Goal: Transaction & Acquisition: Book appointment/travel/reservation

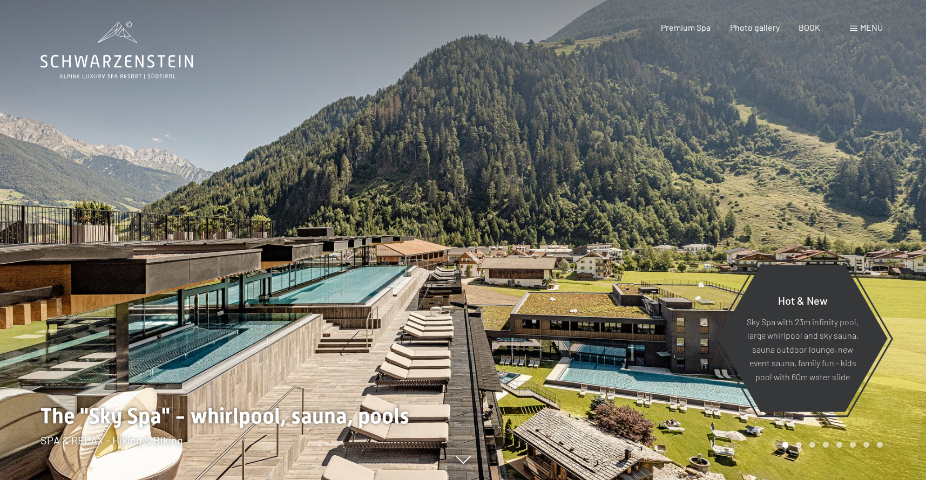
click at [864, 32] on font "menu" at bounding box center [871, 27] width 23 height 10
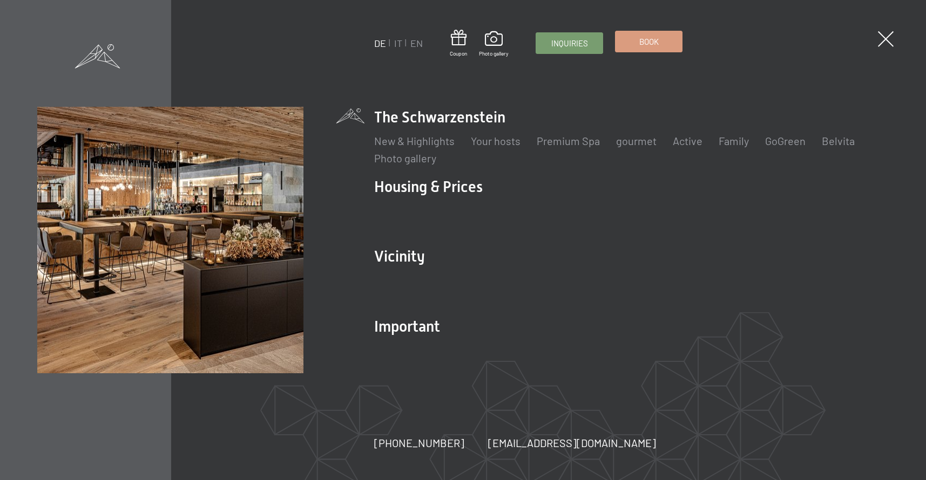
click at [644, 44] on font "Book" at bounding box center [648, 42] width 19 height 10
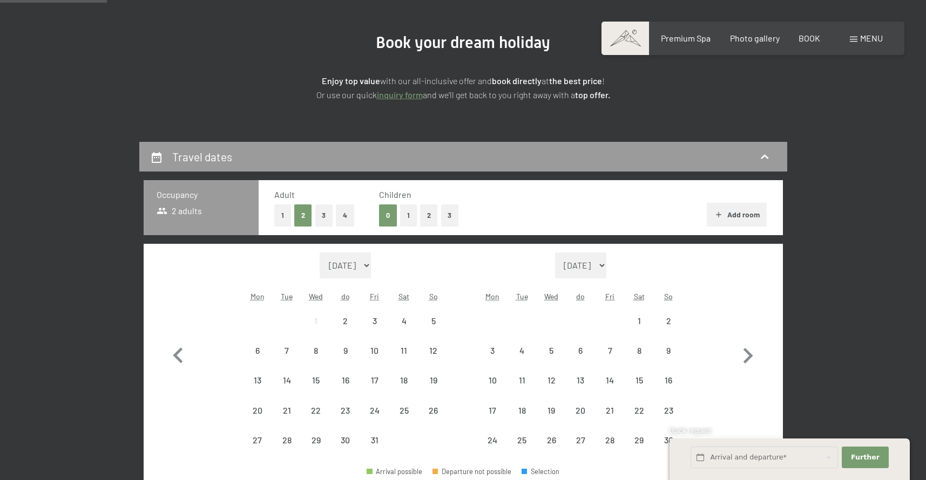
scroll to position [201, 0]
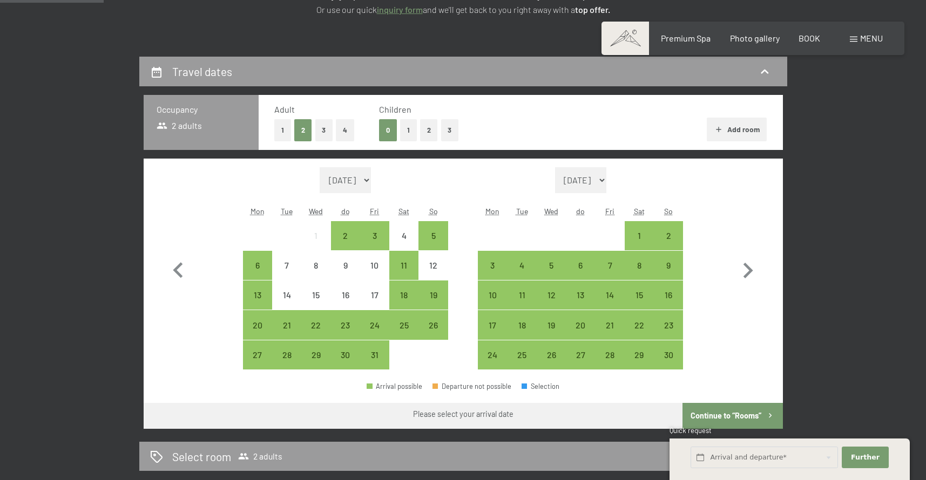
click at [427, 133] on font "2" at bounding box center [429, 130] width 4 height 9
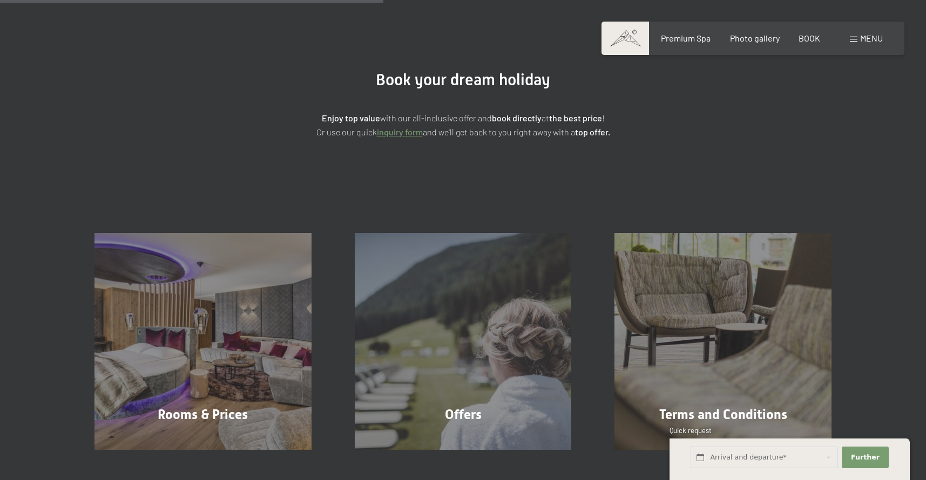
scroll to position [0, 0]
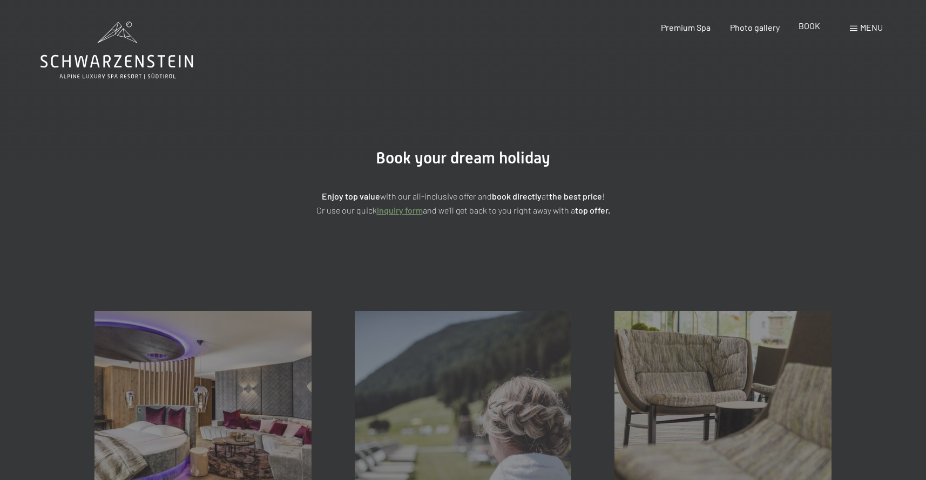
click at [807, 32] on div "BOOK" at bounding box center [809, 26] width 22 height 12
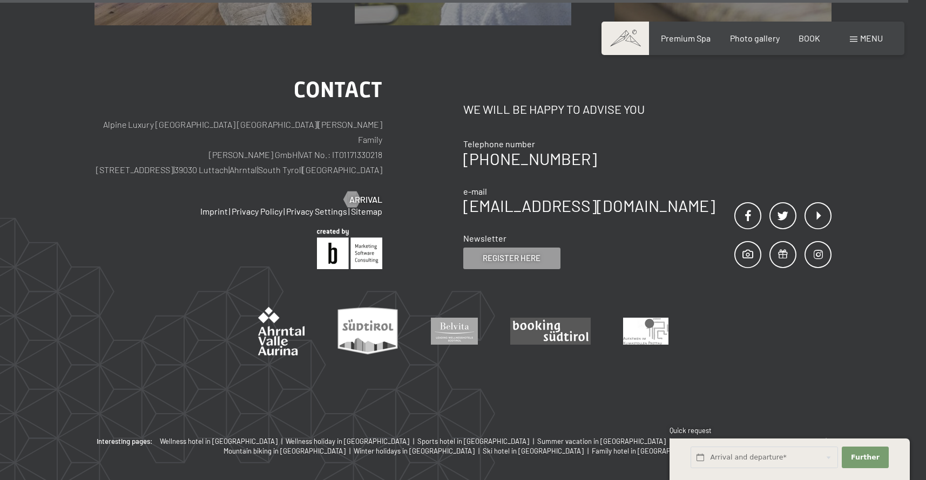
scroll to position [558, 0]
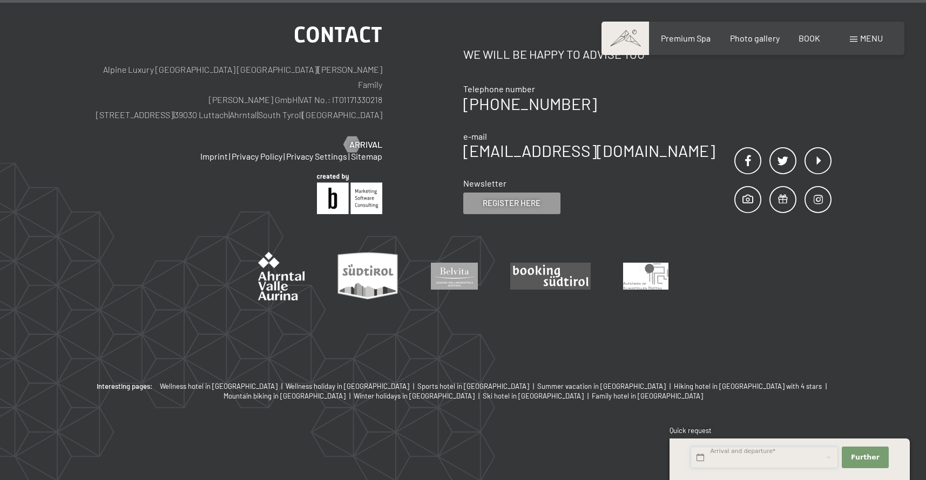
click at [729, 450] on input "text" at bounding box center [763, 458] width 147 height 22
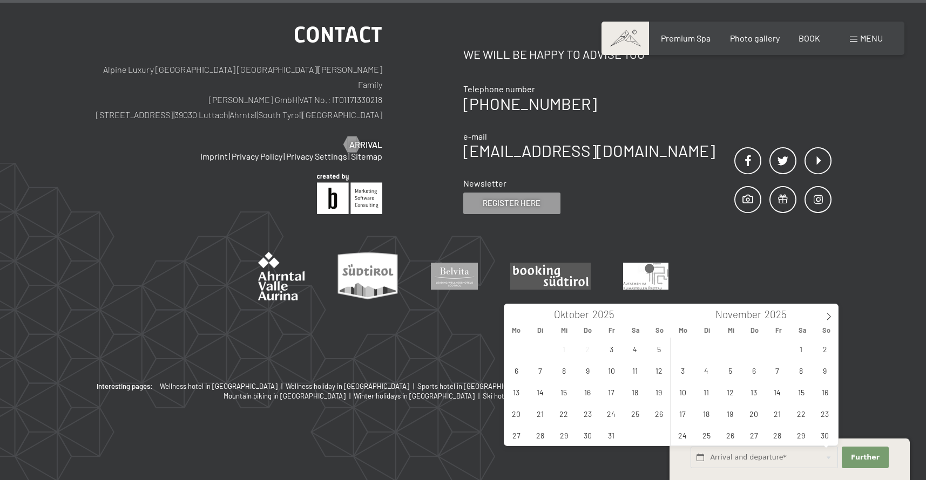
click at [850, 284] on div "contact Alpine Luxury SPA Resort SCHWARZENSTEIN | Zimmerhofer Family Otmar Zimm…" at bounding box center [463, 175] width 926 height 411
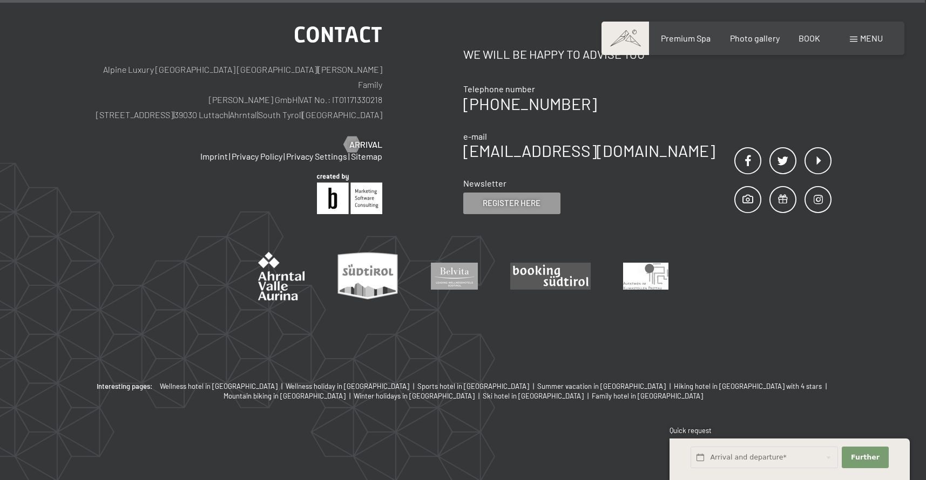
scroll to position [0, 0]
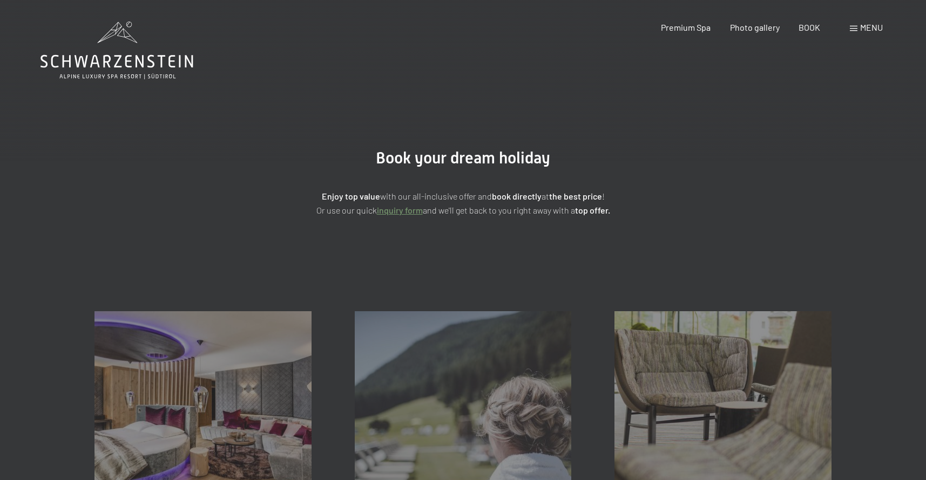
click at [131, 38] on icon at bounding box center [116, 51] width 153 height 58
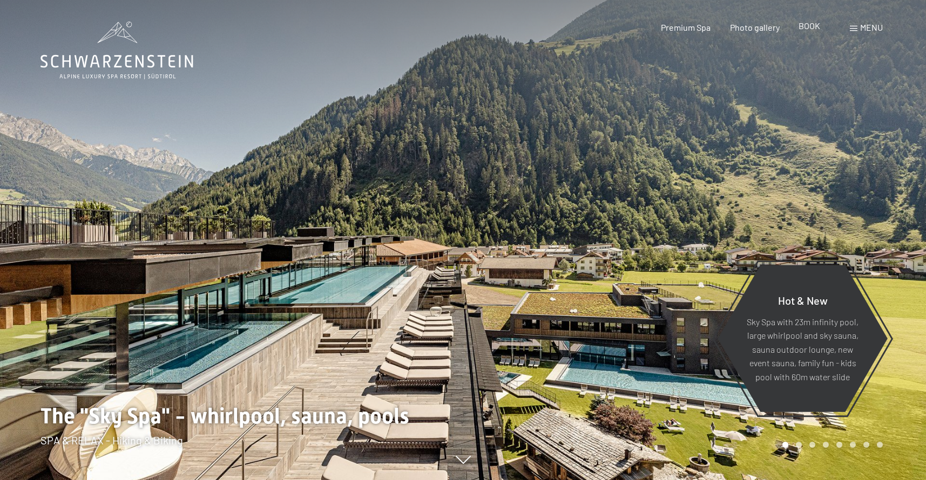
click at [816, 28] on font "BOOK" at bounding box center [809, 26] width 22 height 10
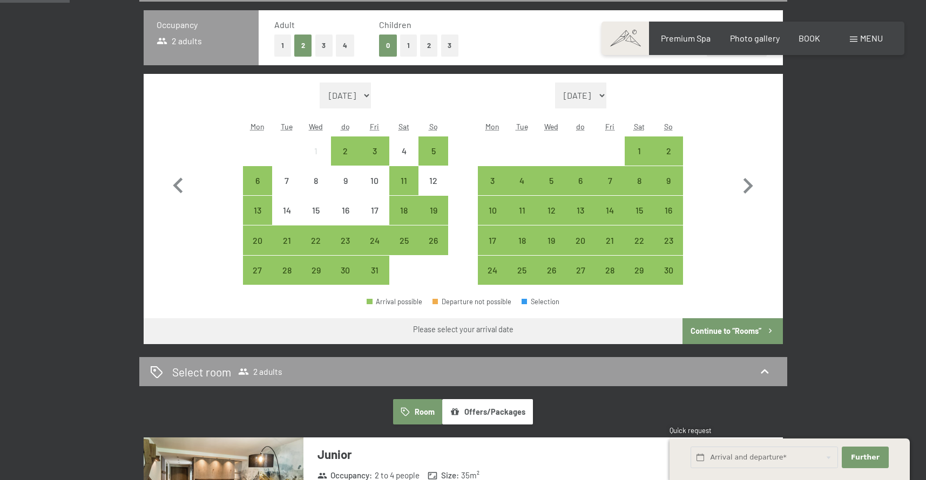
scroll to position [286, 0]
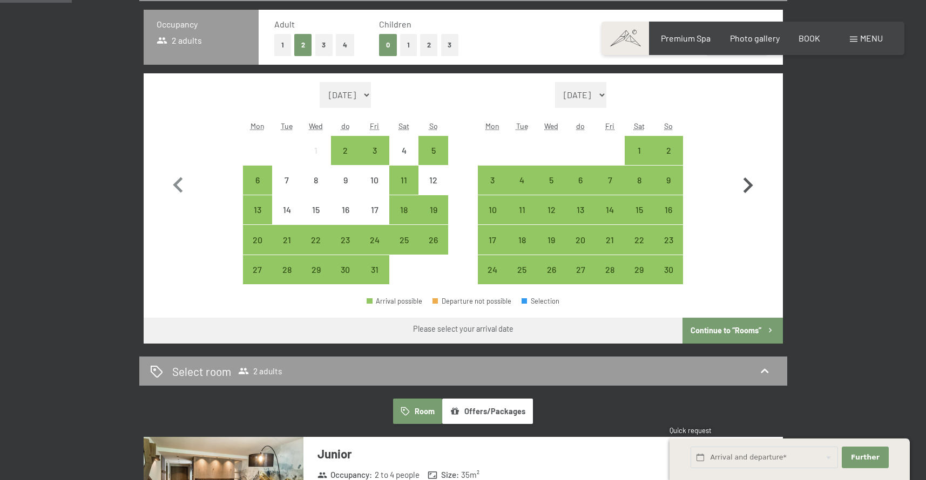
click at [741, 192] on icon "button" at bounding box center [747, 185] width 31 height 31
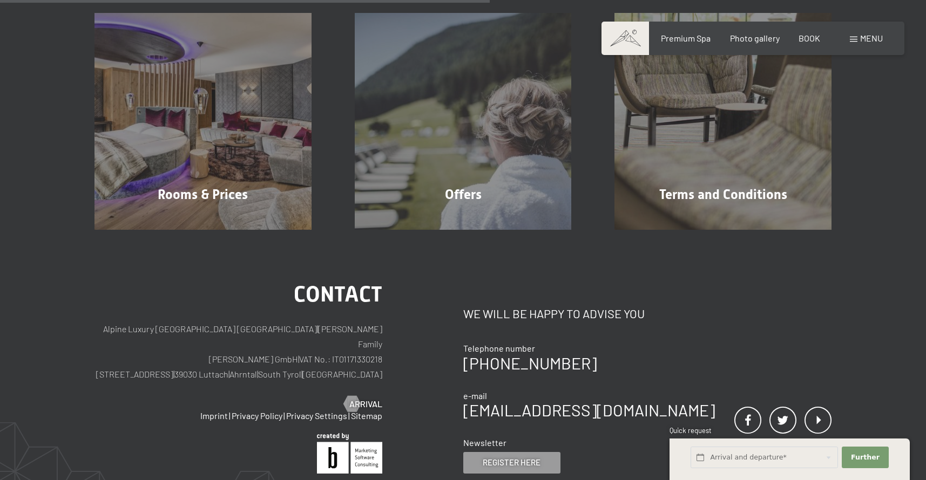
scroll to position [305, 0]
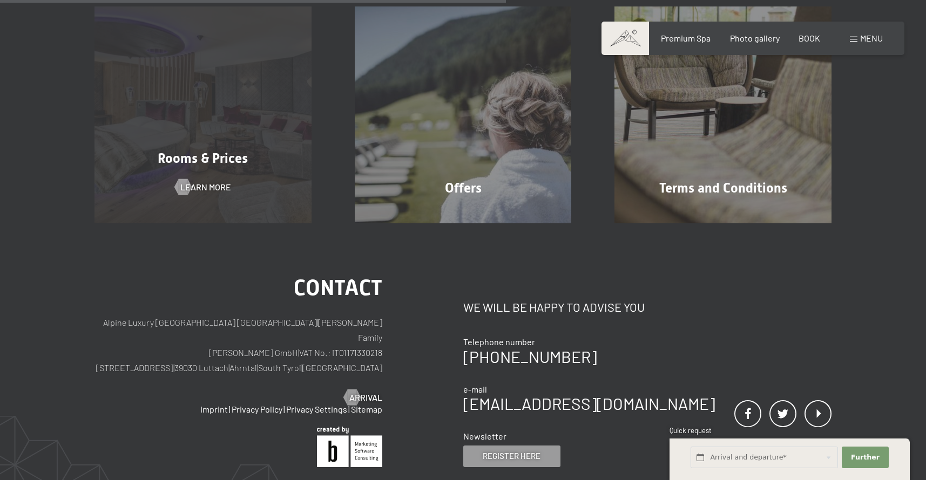
click at [274, 172] on div "Rooms & Prices Learn more" at bounding box center [203, 114] width 260 height 217
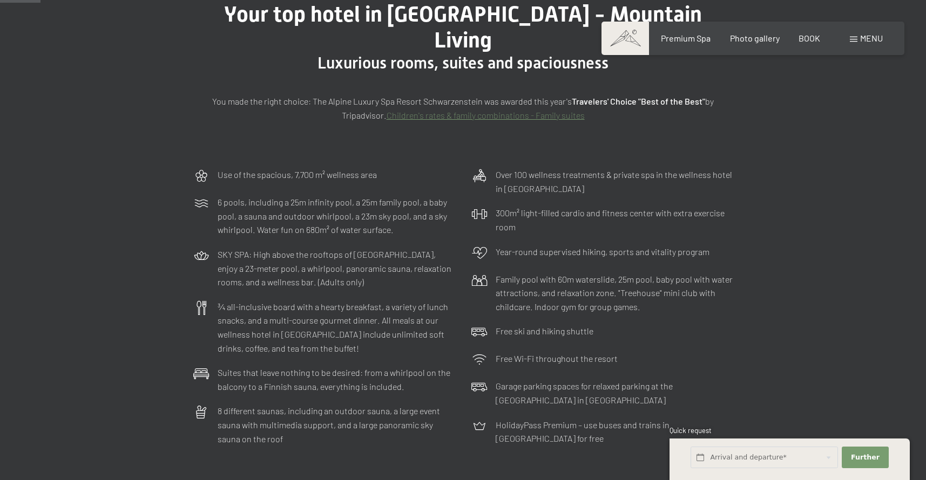
scroll to position [148, 0]
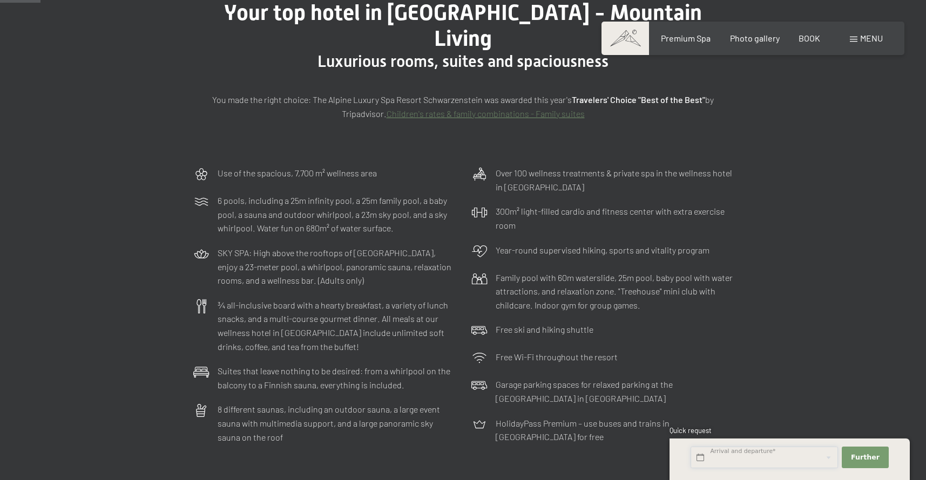
click at [730, 457] on input "text" at bounding box center [763, 458] width 147 height 22
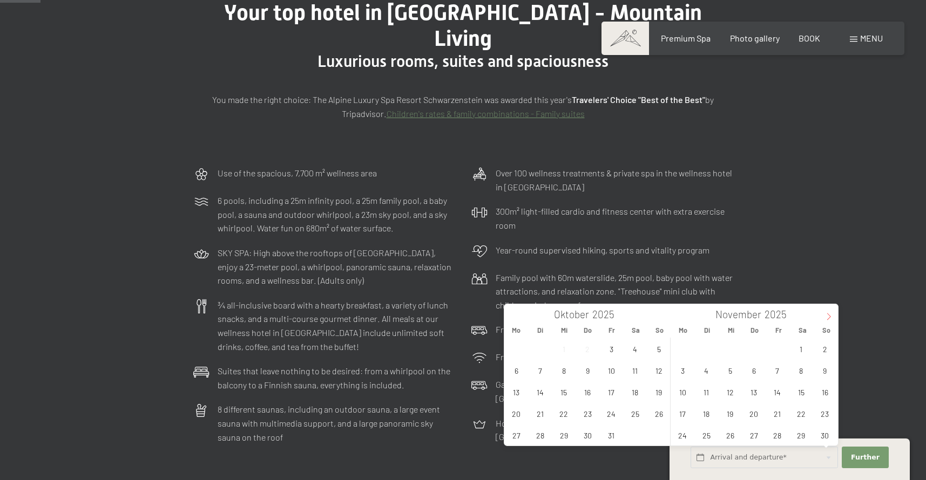
click at [826, 317] on icon at bounding box center [829, 317] width 8 height 8
click at [779, 410] on span "26" at bounding box center [776, 413] width 21 height 21
type input "[DATE]"
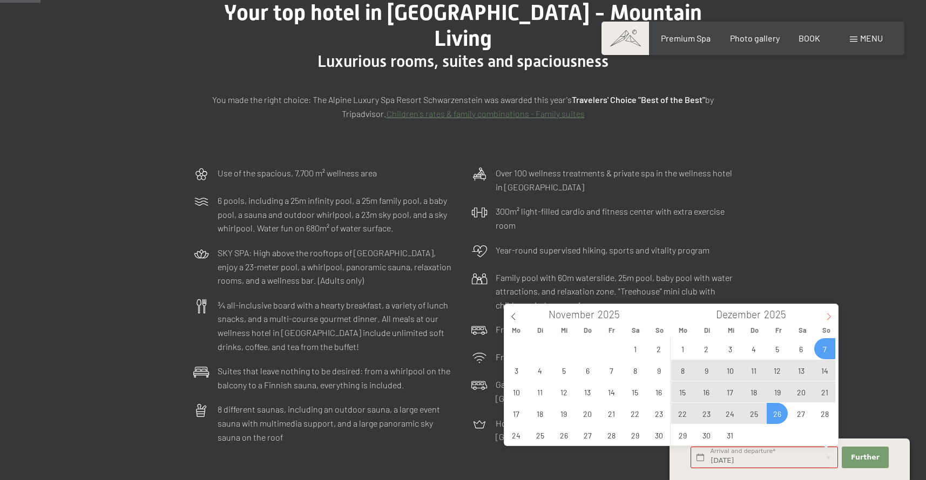
click at [830, 313] on icon at bounding box center [829, 317] width 8 height 8
type input "2026"
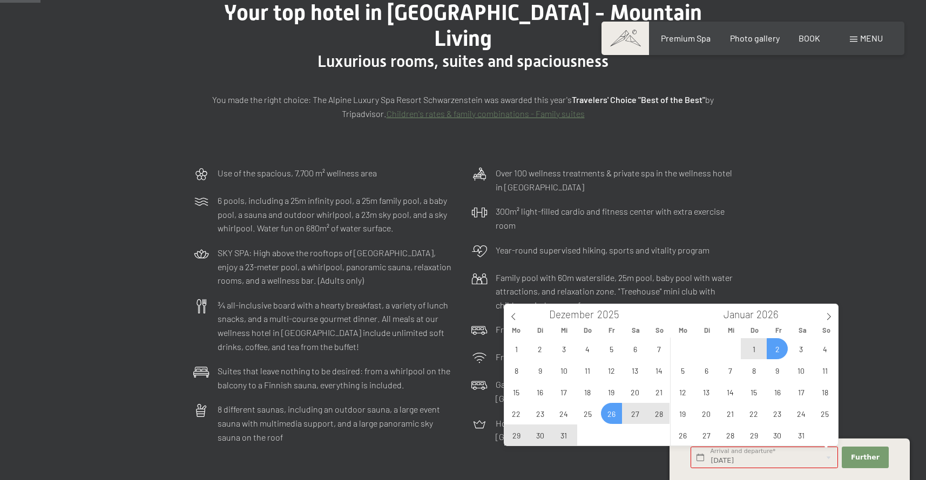
click at [772, 351] on span "2" at bounding box center [776, 348] width 21 height 21
type input "Fr. 26.12.2025 - Fr. 02.01.2026"
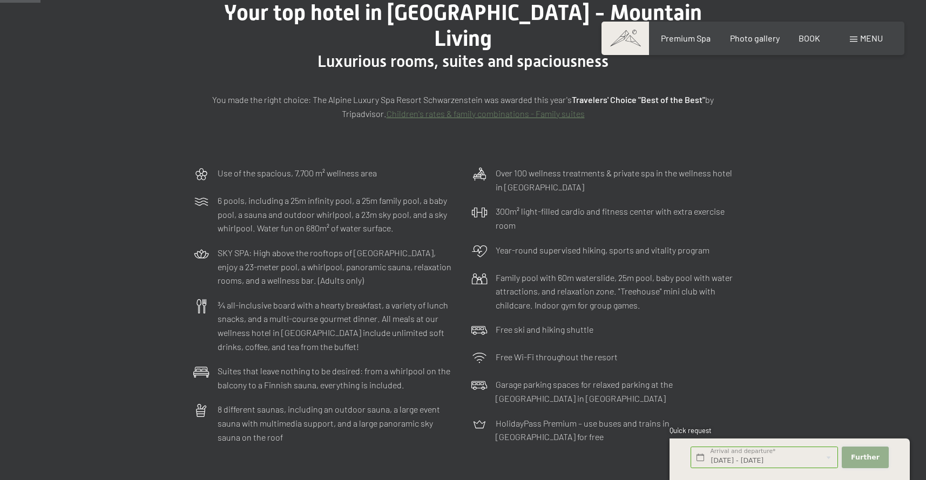
click at [861, 463] on button "Further Adressfelder ausblenden" at bounding box center [864, 458] width 46 height 22
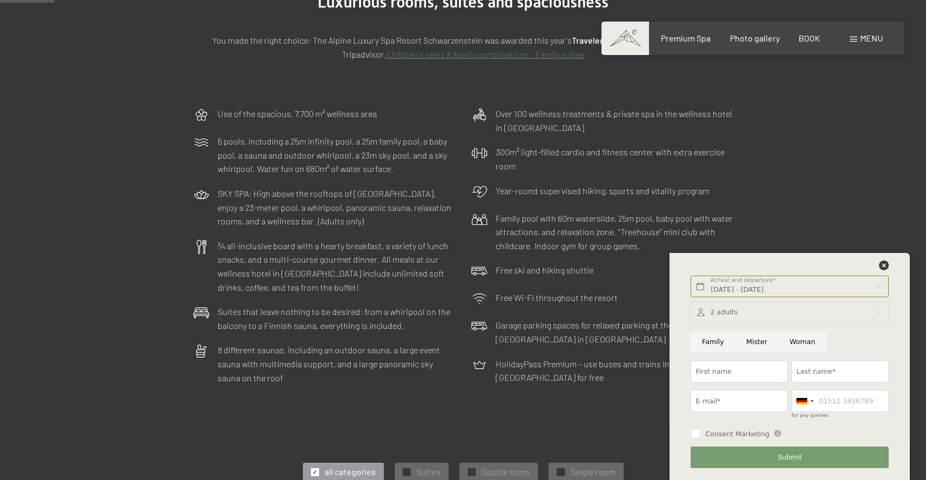
scroll to position [212, 0]
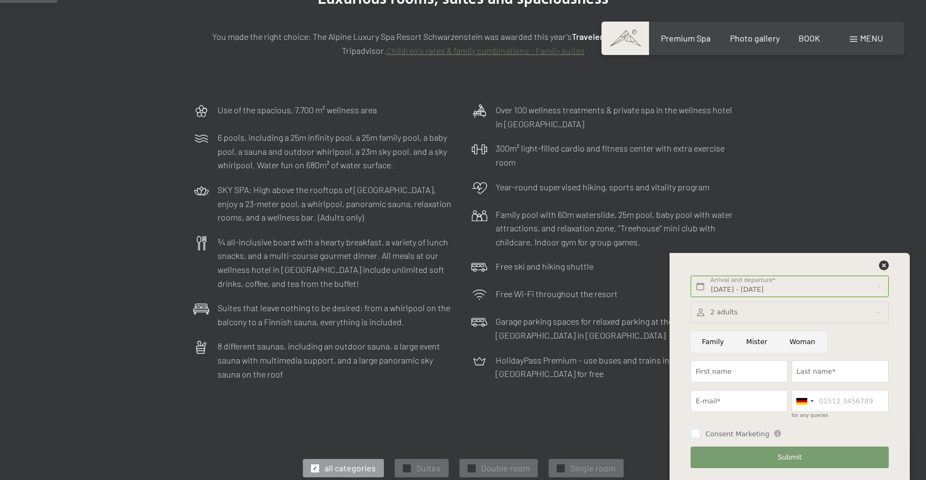
click at [800, 44] on div "Premium Spa Photo gallery BOOK" at bounding box center [731, 38] width 216 height 12
click at [865, 39] on font "menu" at bounding box center [871, 38] width 23 height 10
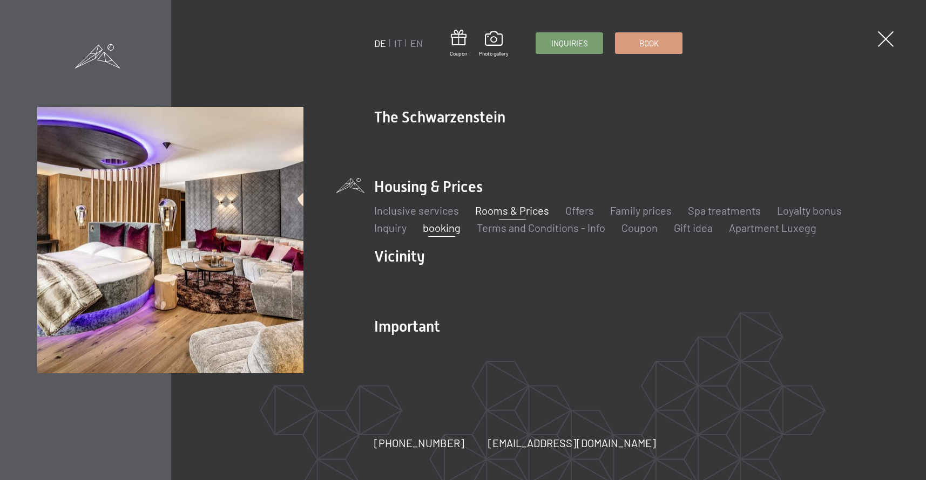
click at [457, 228] on font "booking" at bounding box center [442, 227] width 38 height 13
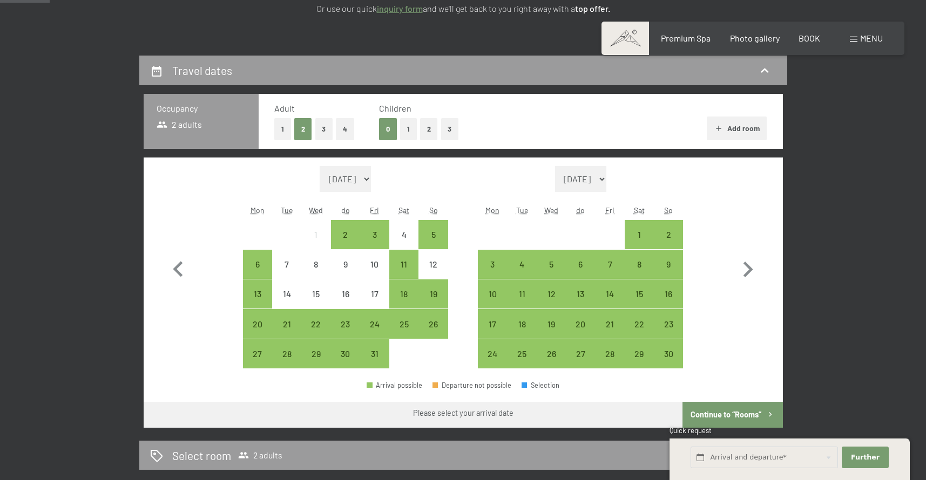
scroll to position [192, 0]
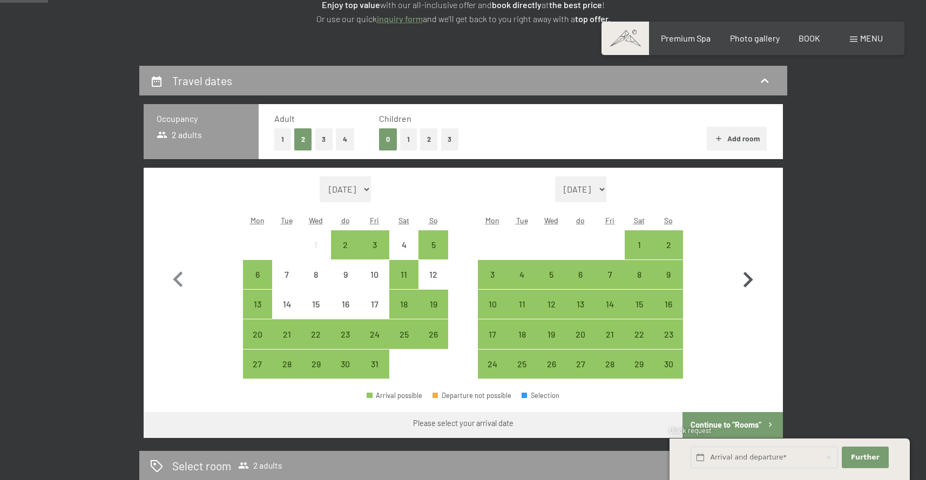
click at [748, 274] on icon "button" at bounding box center [747, 279] width 31 height 31
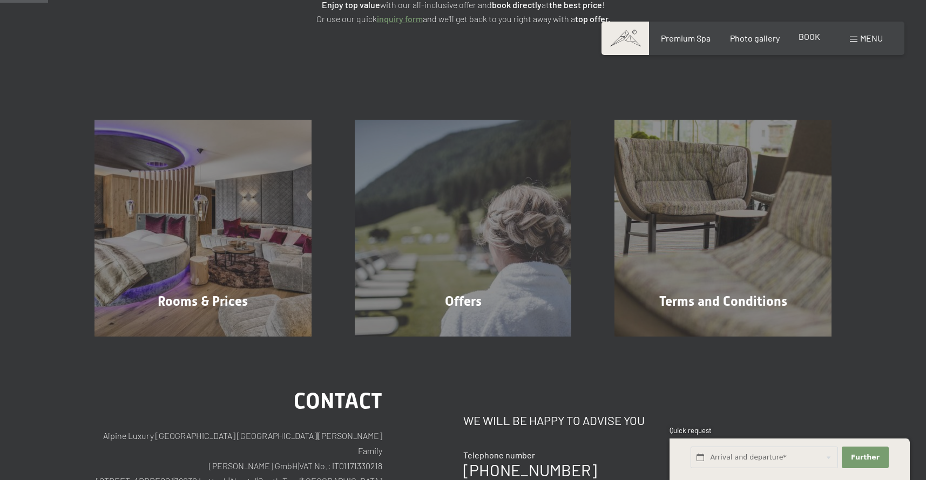
click at [802, 42] on font "BOOK" at bounding box center [809, 36] width 22 height 10
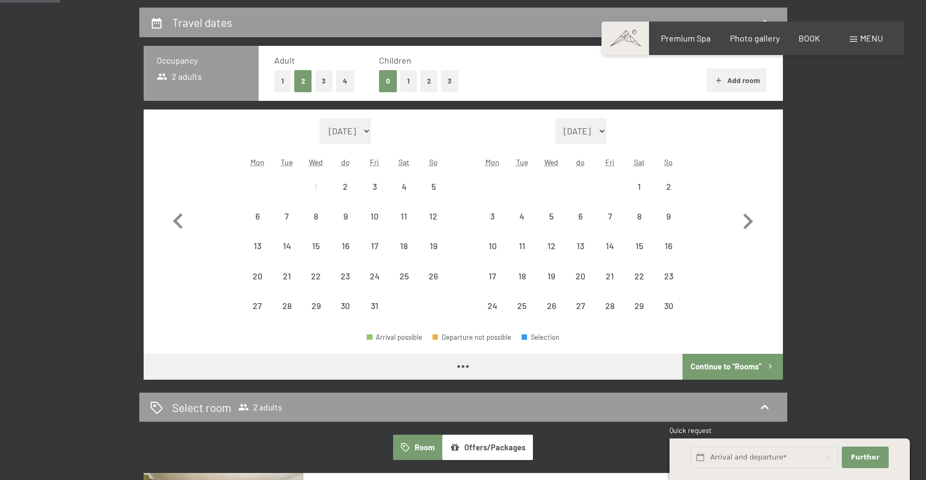
scroll to position [260, 0]
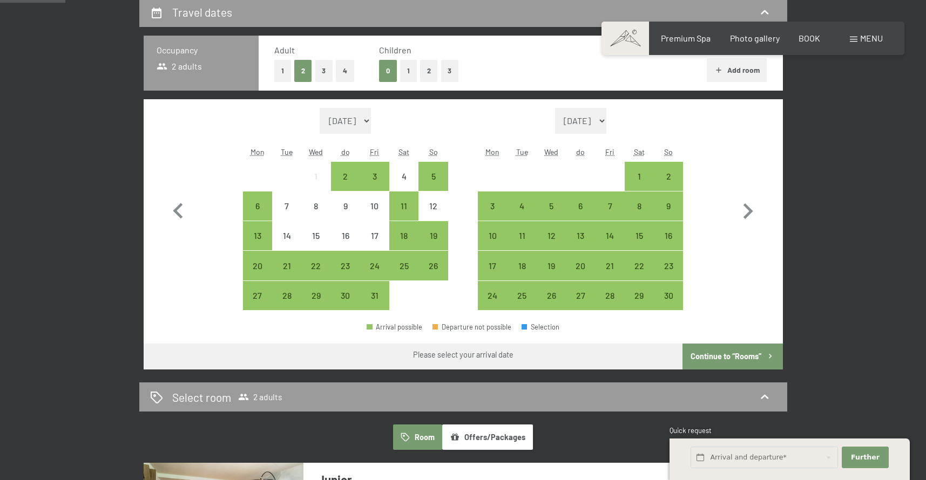
click at [716, 356] on font "Continue to “Rooms”" at bounding box center [725, 356] width 71 height 9
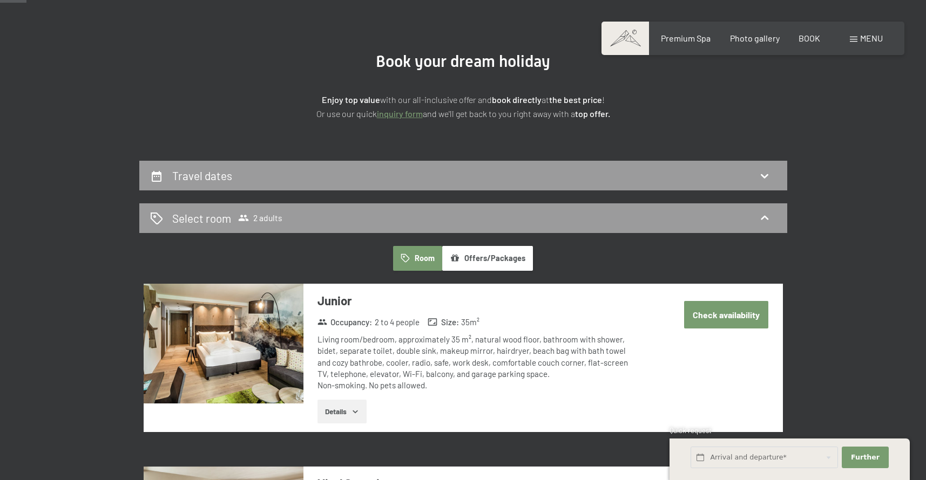
scroll to position [93, 0]
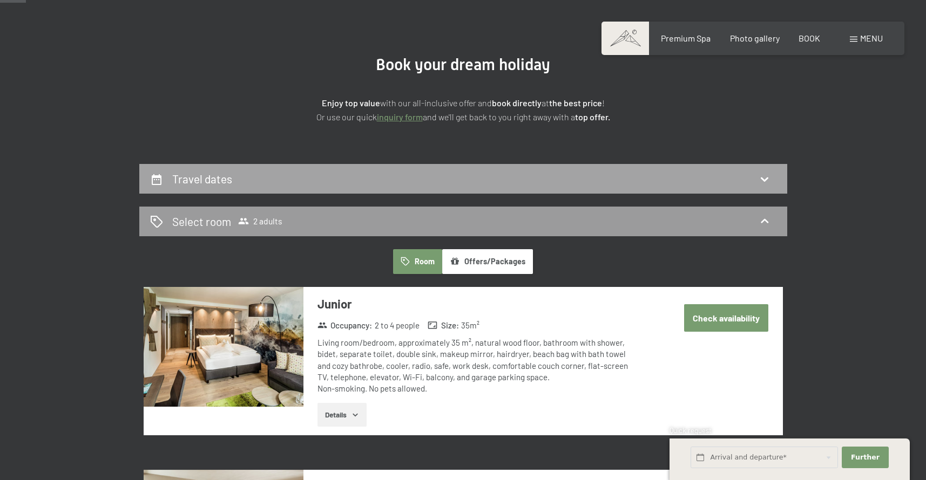
click at [776, 176] on div "Travel dates" at bounding box center [463, 179] width 626 height 16
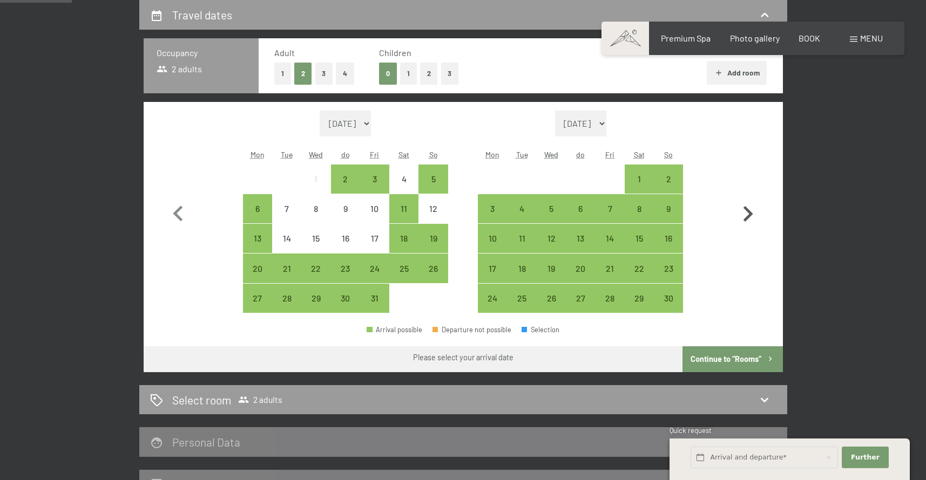
click at [745, 213] on icon "button" at bounding box center [747, 214] width 31 height 31
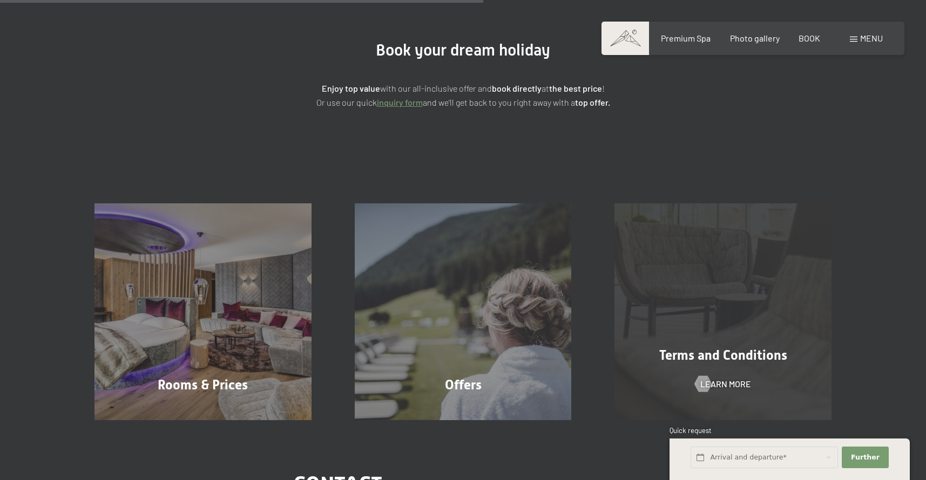
scroll to position [0, 0]
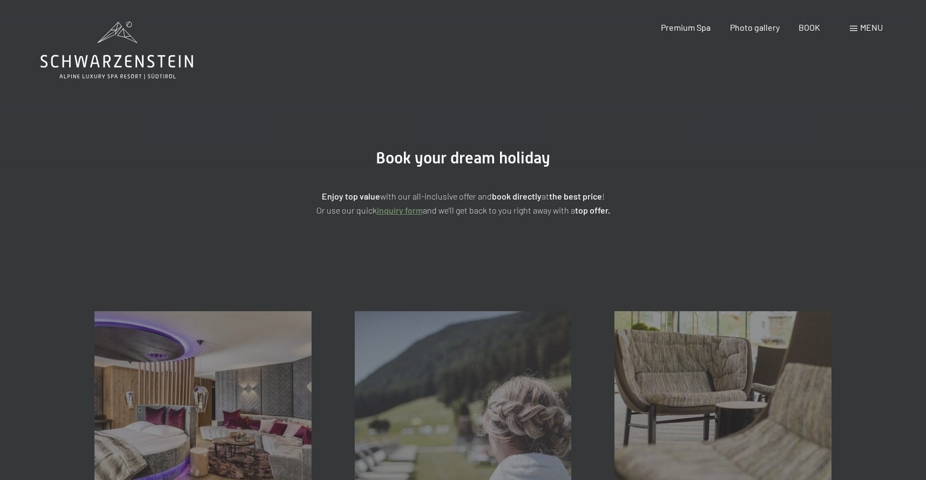
click at [389, 210] on font "inquiry form" at bounding box center [400, 210] width 46 height 10
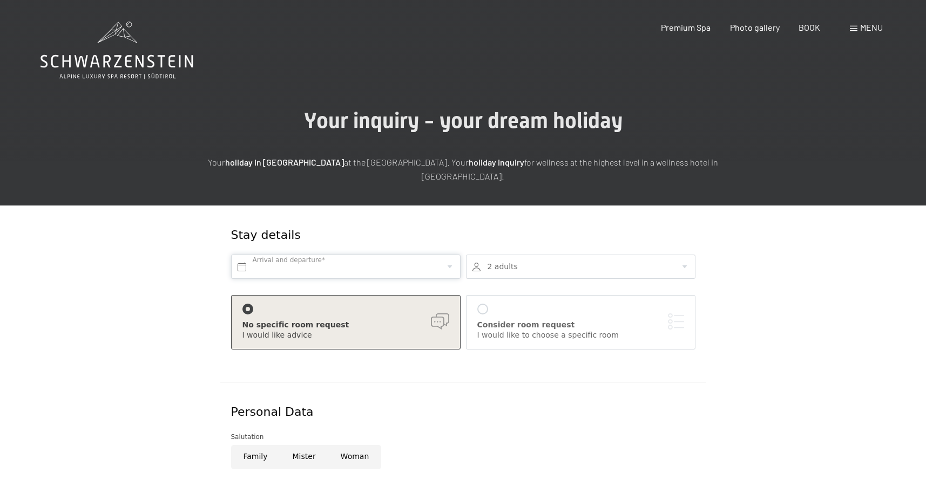
click at [310, 272] on input "text" at bounding box center [345, 267] width 229 height 24
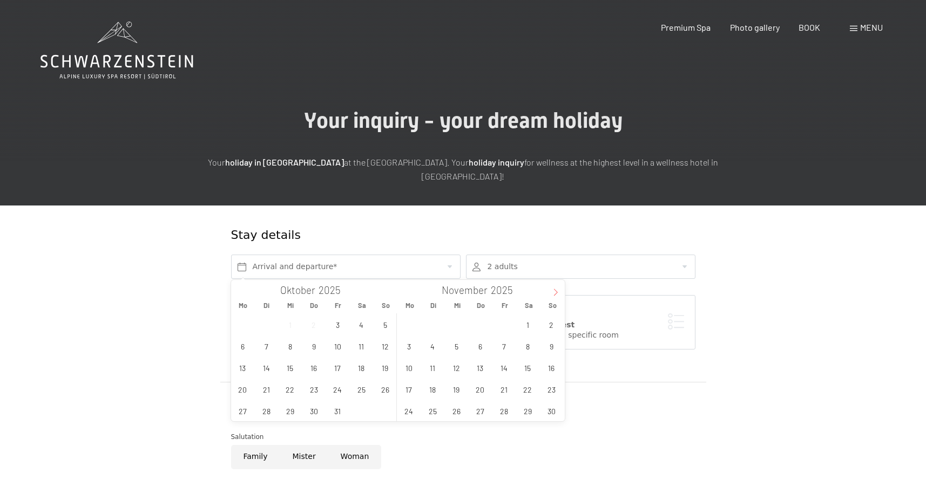
click at [556, 291] on icon at bounding box center [556, 293] width 8 height 8
click at [505, 389] on span "26" at bounding box center [503, 389] width 21 height 21
type input "Fr. 26.12.2025"
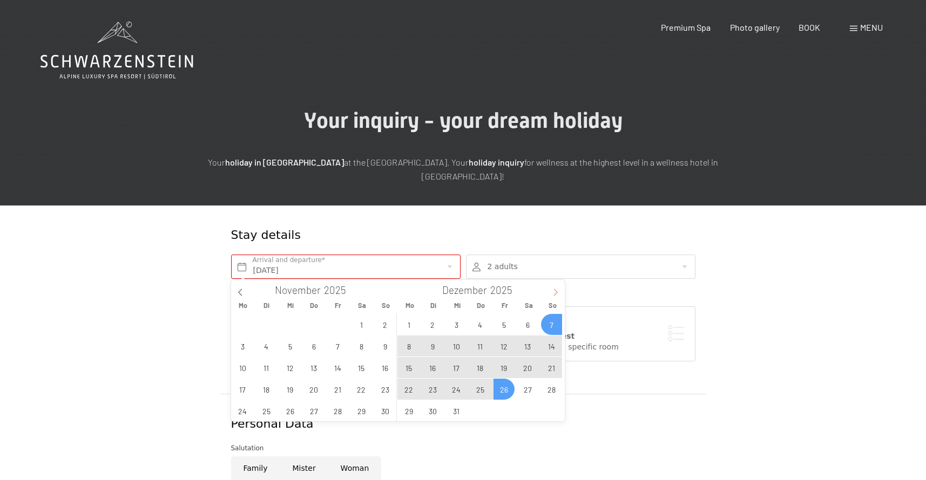
click at [553, 296] on icon at bounding box center [556, 293] width 8 height 8
type input "2026"
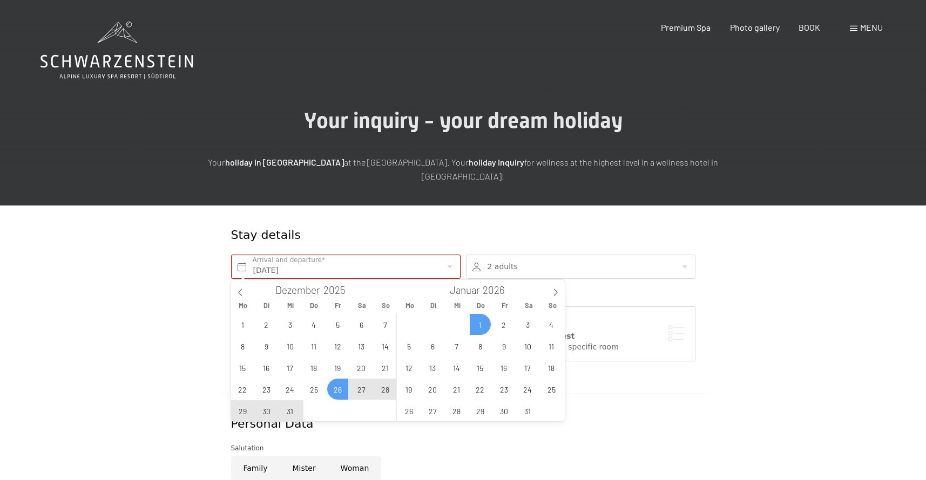
click at [485, 324] on span "1" at bounding box center [480, 324] width 21 height 21
type input "Fr. 26.12.2025 - Do. 01.01.2026"
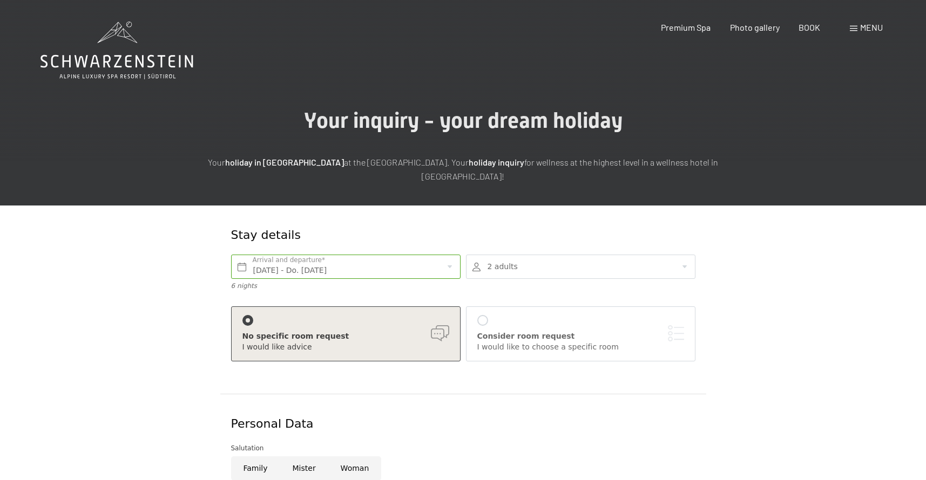
click at [509, 271] on div at bounding box center [580, 267] width 229 height 24
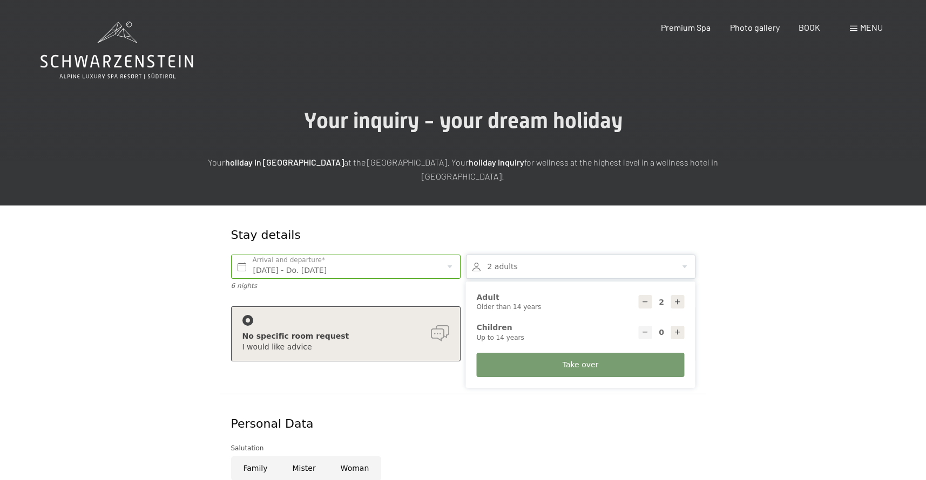
click at [680, 330] on icon at bounding box center [678, 333] width 8 height 8
type input "2"
select select
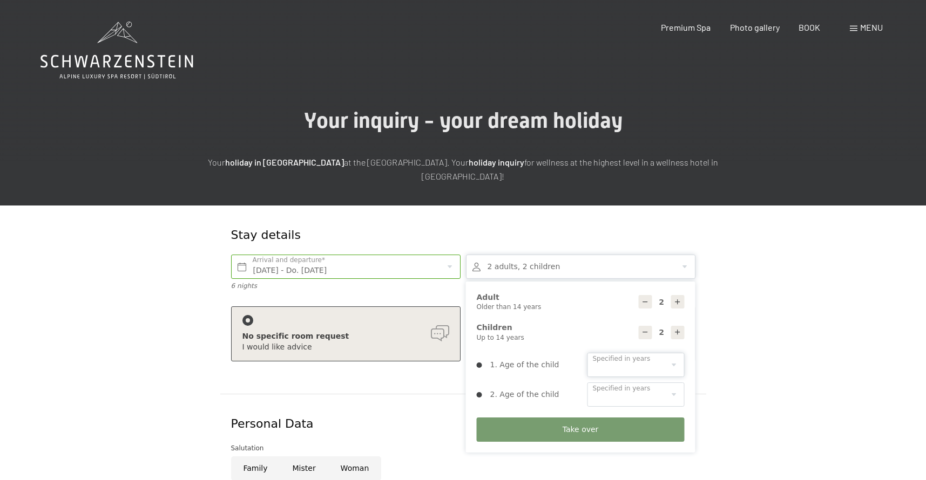
click at [605, 365] on select "0 1 2 3 4 5 6 7 8 9 10 11 12 13 14" at bounding box center [635, 365] width 97 height 24
select select "4"
click at [587, 353] on select "0 1 2 3 4 5 6 7 8 9 10 11 12 13 14" at bounding box center [635, 365] width 97 height 24
click at [610, 400] on select "0 1 2 3 4 5 6 7 8 9 10 11 12 13 14" at bounding box center [635, 395] width 97 height 24
select select "6"
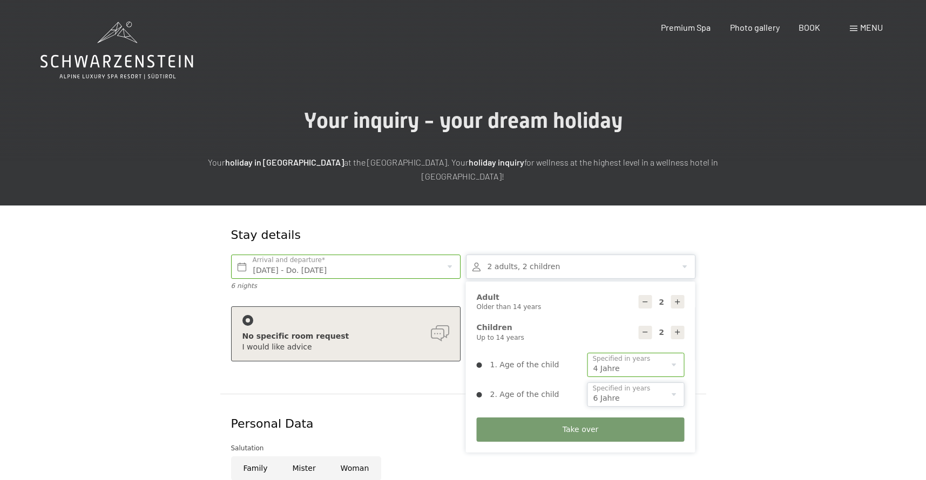
click at [587, 383] on select "0 1 2 3 4 5 6 7 8 9 10 11 12 13 14" at bounding box center [635, 395] width 97 height 24
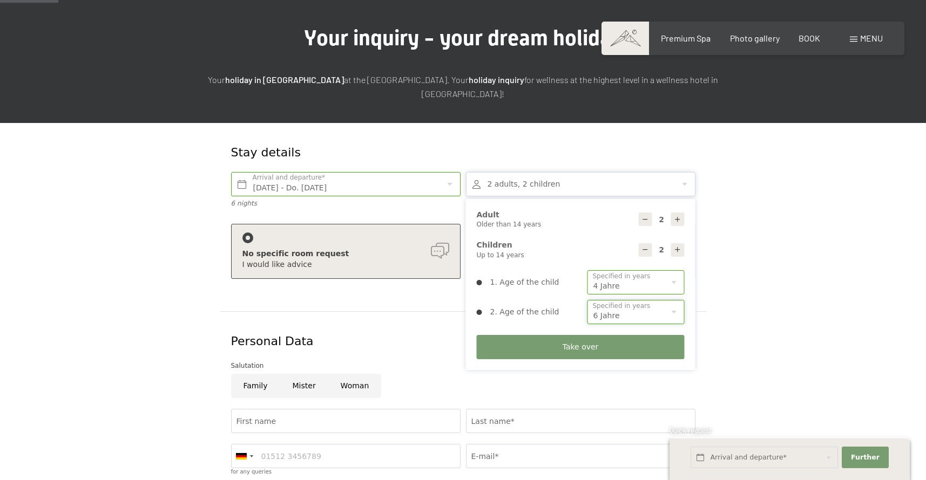
scroll to position [111, 0]
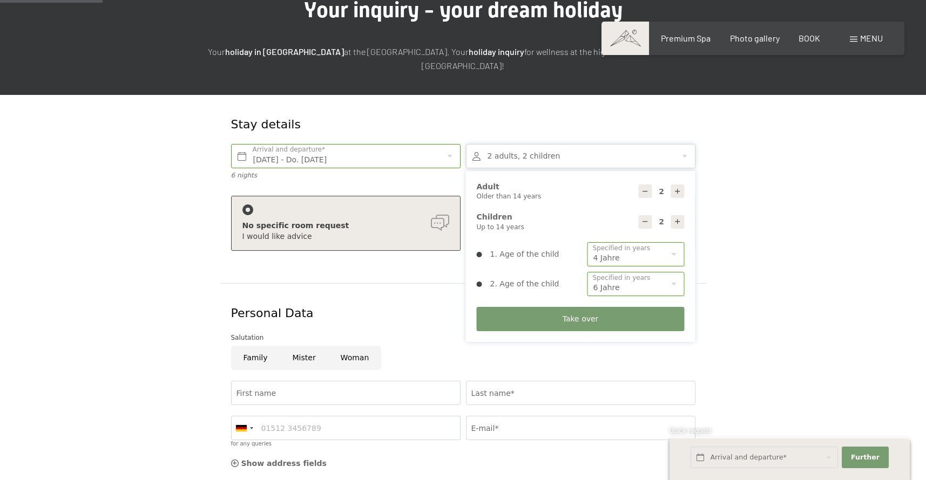
click at [355, 361] on input "Woman" at bounding box center [354, 358] width 53 height 24
radio input "true"
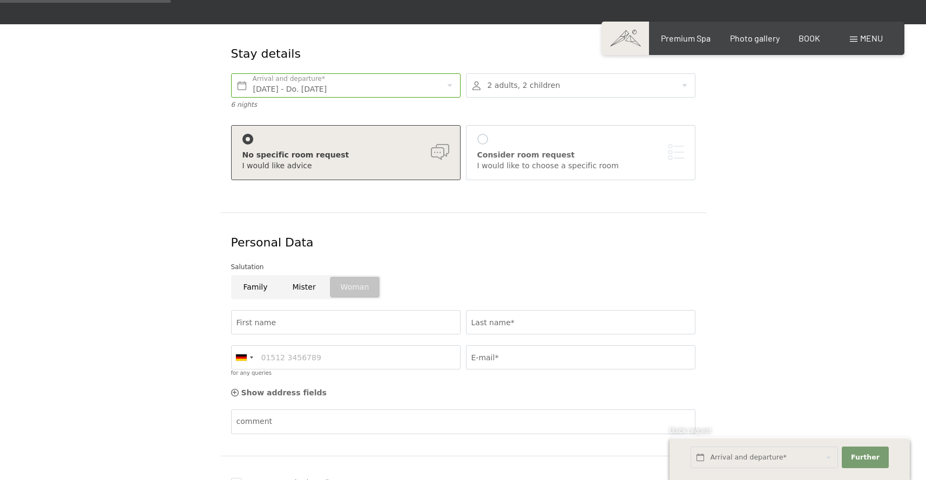
scroll to position [184, 0]
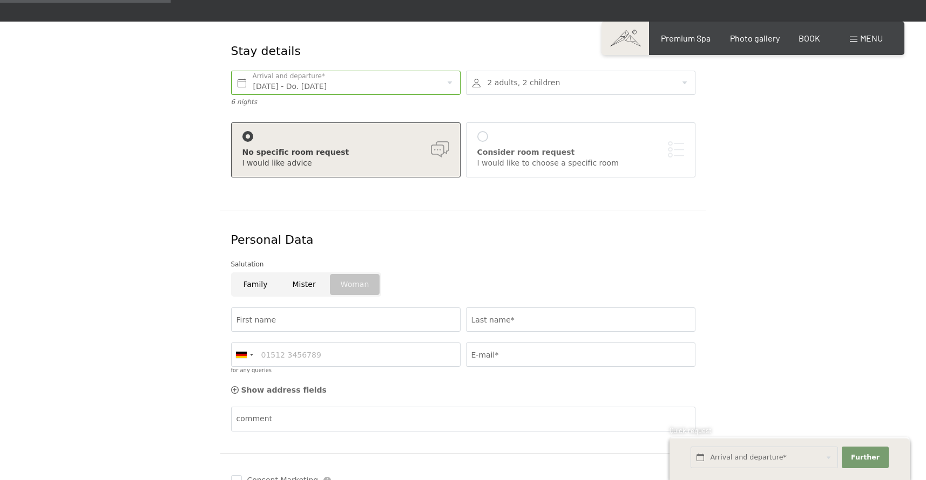
click at [529, 136] on div "Consider room request I would like to choose a specific room" at bounding box center [580, 149] width 207 height 37
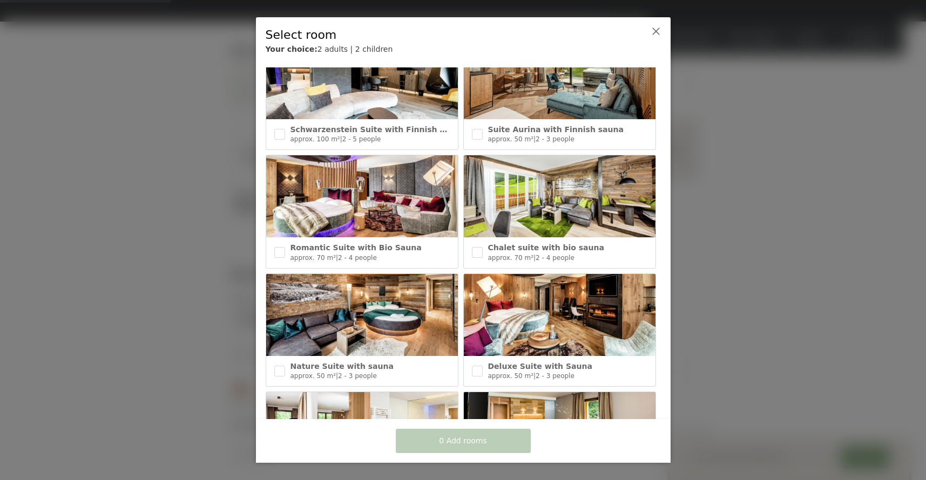
scroll to position [0, 0]
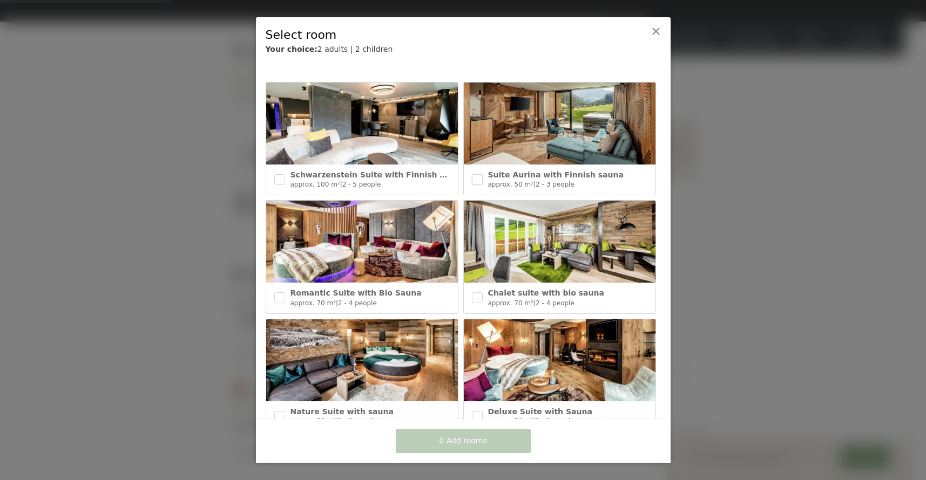
click at [477, 181] on input "checkbox" at bounding box center [477, 179] width 11 height 11
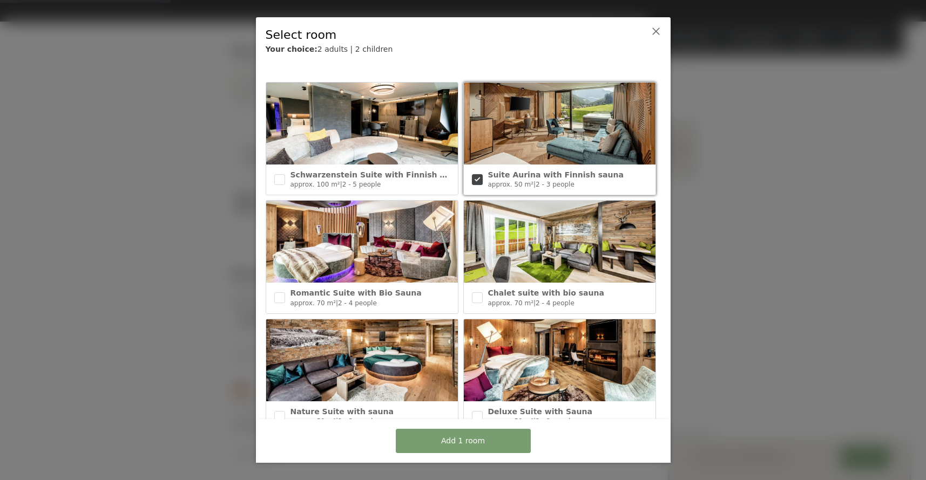
click at [473, 180] on input "checkbox" at bounding box center [477, 179] width 11 height 11
checkbox input "false"
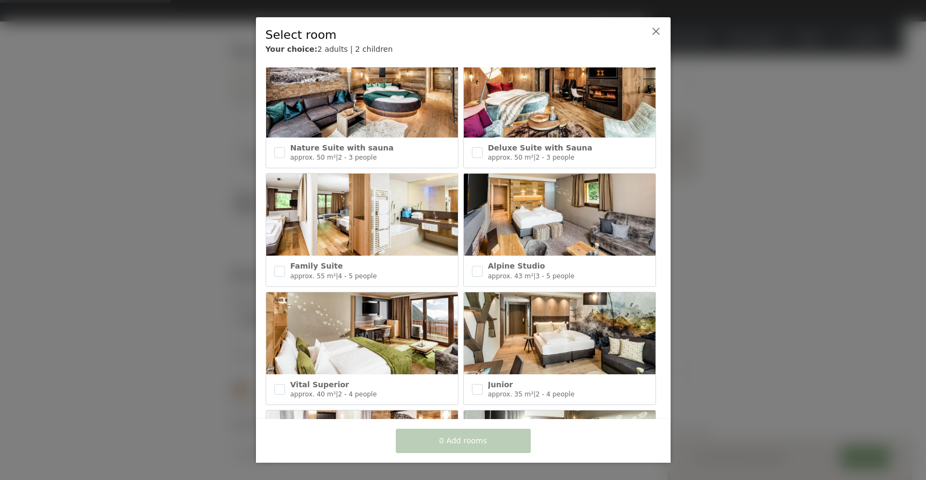
scroll to position [261, 0]
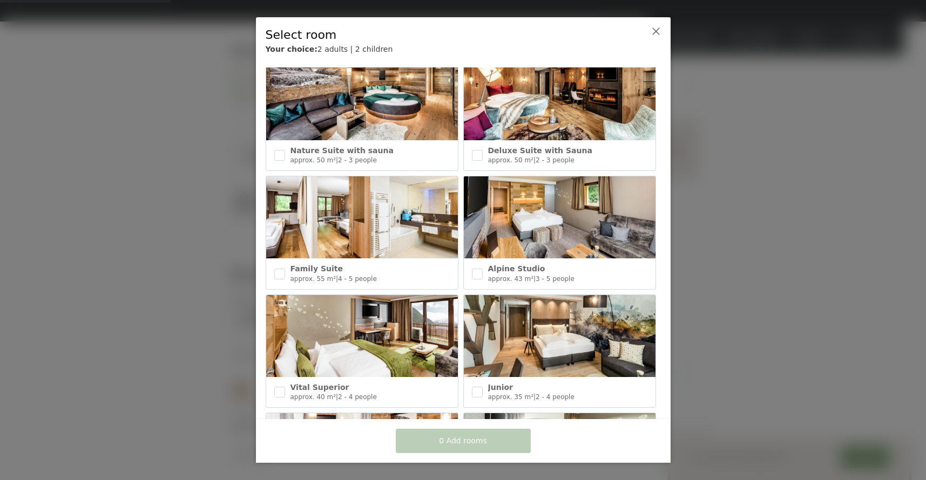
click at [562, 352] on img at bounding box center [560, 336] width 192 height 82
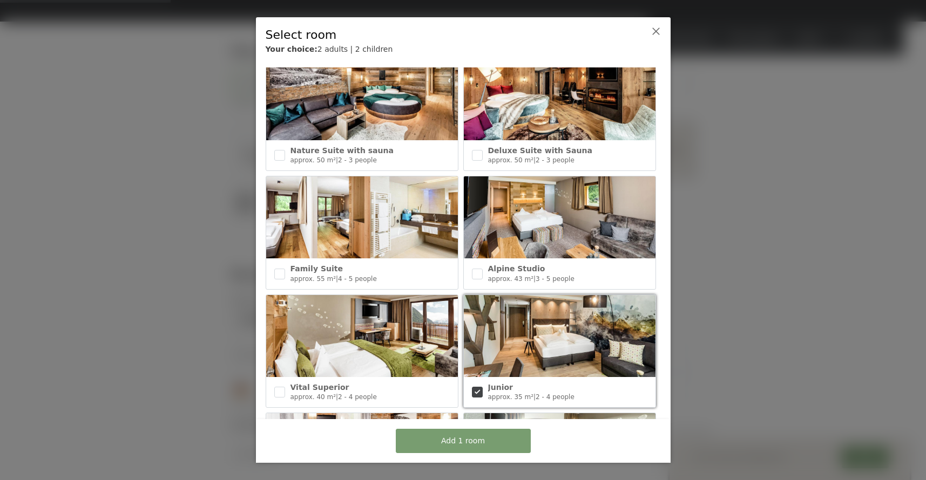
click at [562, 352] on img at bounding box center [560, 336] width 192 height 82
checkbox input "false"
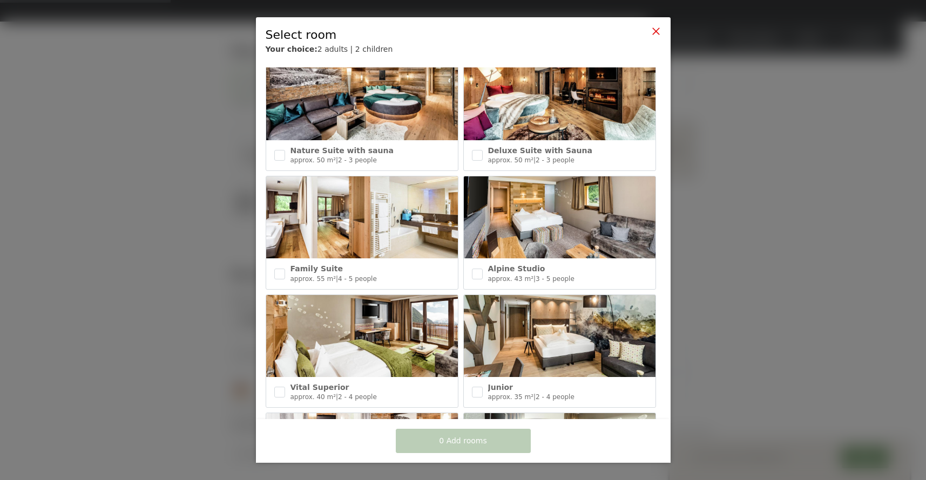
click at [660, 27] on div at bounding box center [645, 42] width 33 height 40
click at [651, 32] on div at bounding box center [645, 42] width 33 height 40
click at [655, 32] on icon at bounding box center [655, 31] width 9 height 9
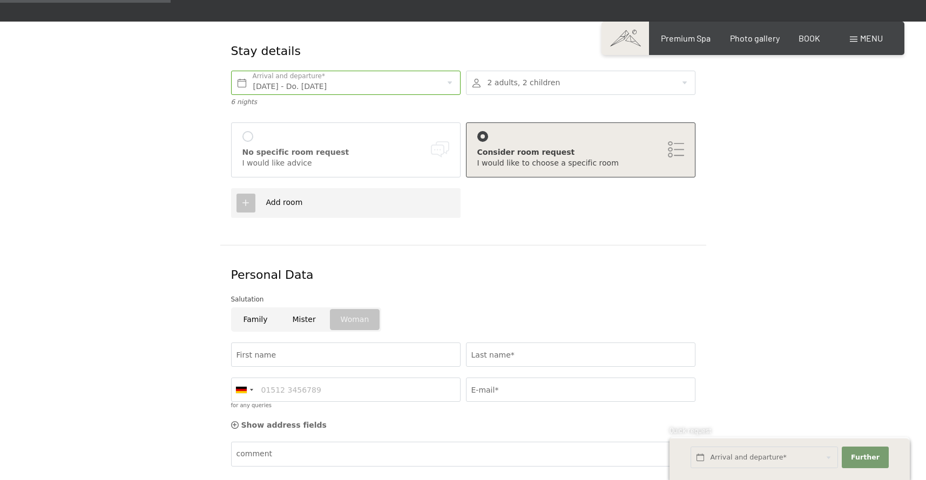
click at [396, 141] on div "No specific room request I would like advice" at bounding box center [345, 149] width 207 height 37
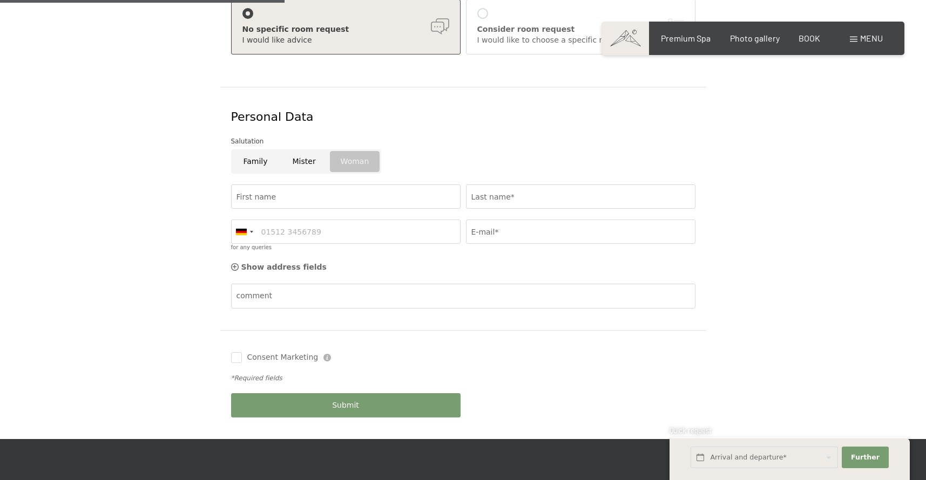
scroll to position [326, 0]
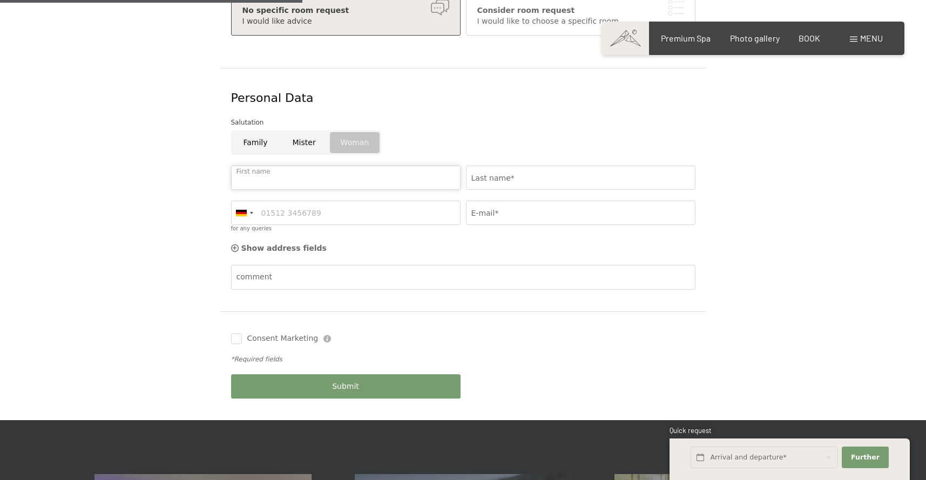
click at [385, 185] on input "First name" at bounding box center [345, 178] width 229 height 24
type input "Lea"
type input "Domanico"
type input "6789070117"
type input "lsedehi@gmail.com"
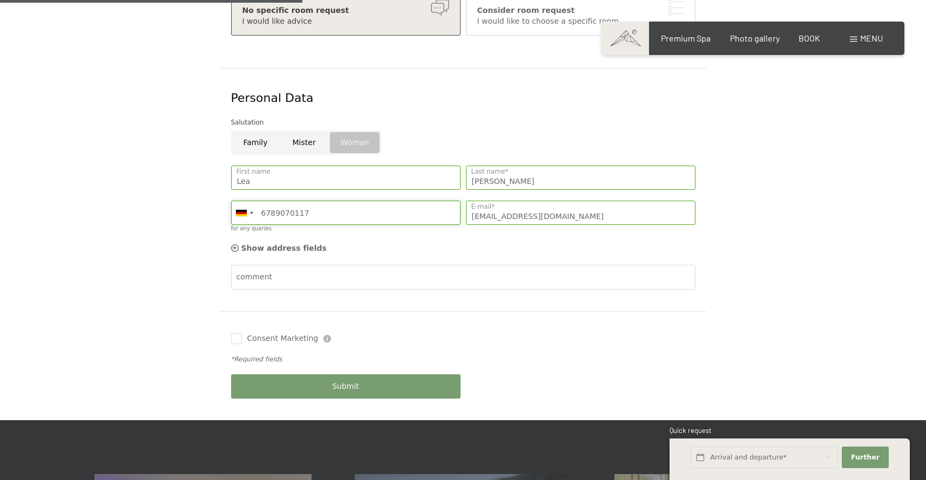
click at [276, 216] on input "6789070117" at bounding box center [345, 213] width 229 height 24
click at [248, 216] on div at bounding box center [244, 212] width 25 height 23
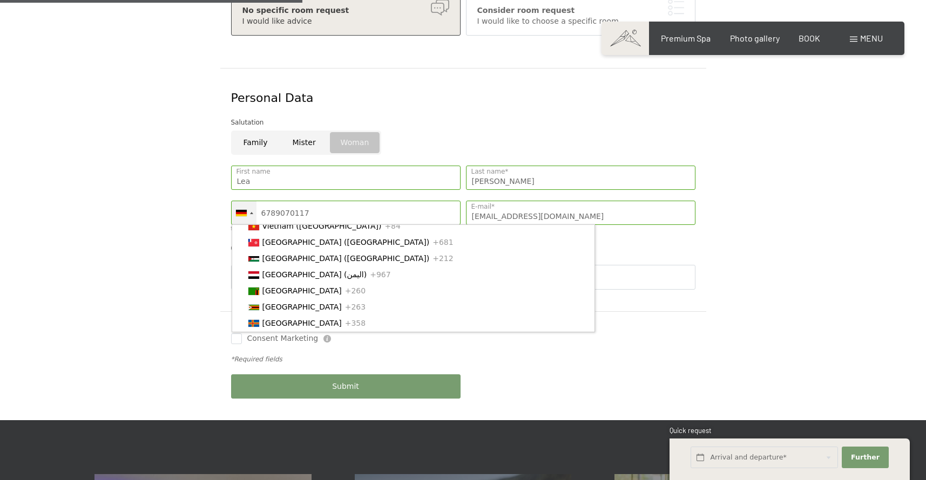
scroll to position [4016, 0]
click at [269, 134] on font "[GEOGRAPHIC_DATA]" at bounding box center [301, 129] width 79 height 9
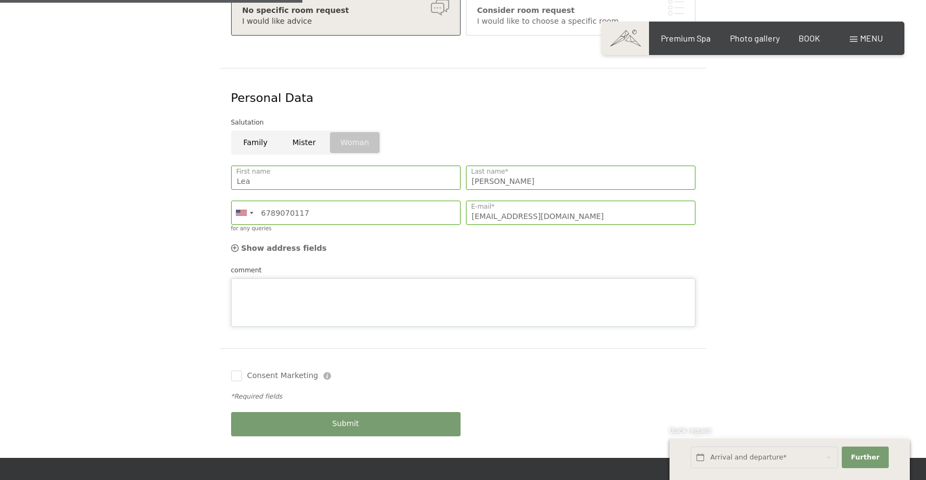
click at [263, 282] on textarea "comment" at bounding box center [463, 303] width 464 height 49
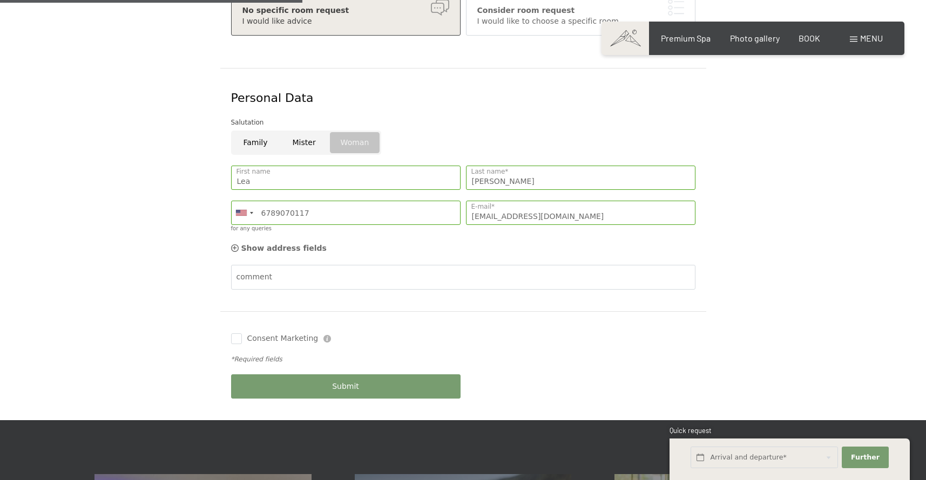
click at [187, 321] on form "Stay details Fr. 26.12.2025 - Do. 01.01.2026 Arrival and departure* 6 nights 2 …" at bounding box center [462, 150] width 737 height 541
click at [291, 377] on button "Submit" at bounding box center [345, 387] width 229 height 24
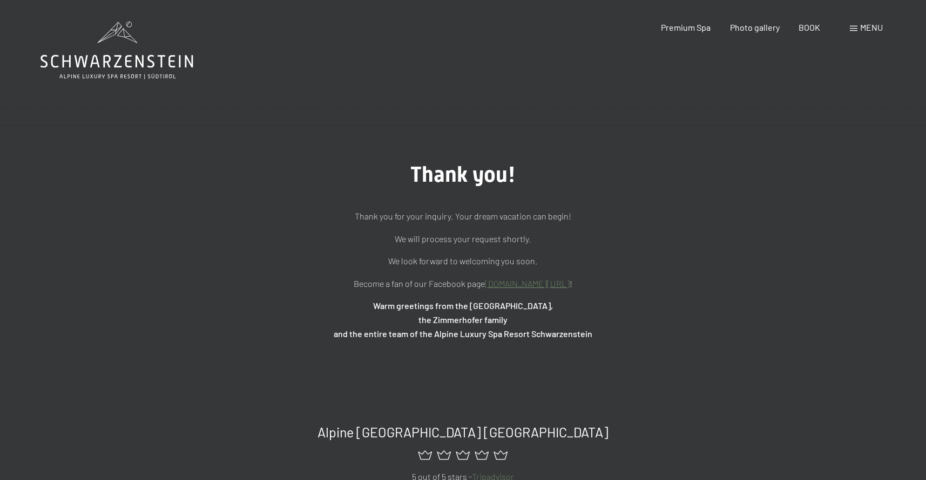
click at [864, 29] on font "menu" at bounding box center [871, 27] width 23 height 10
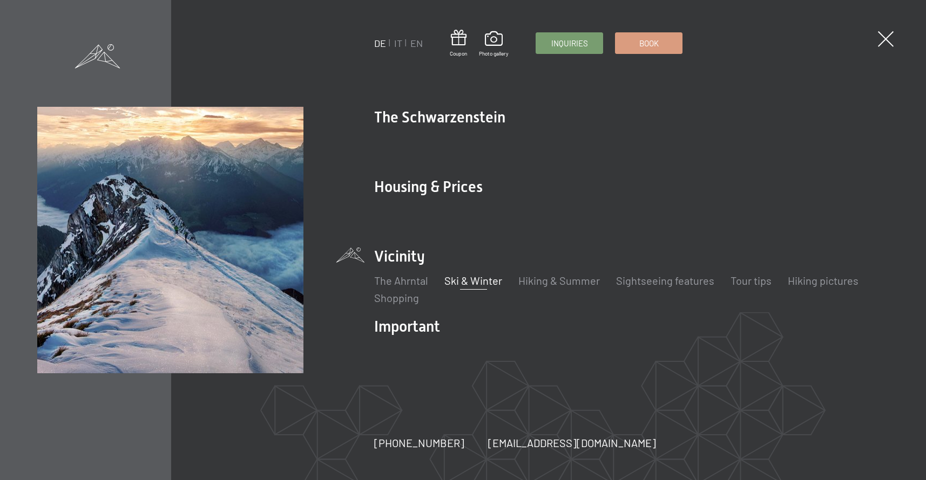
click at [483, 283] on font "Ski & Winter" at bounding box center [473, 280] width 58 height 13
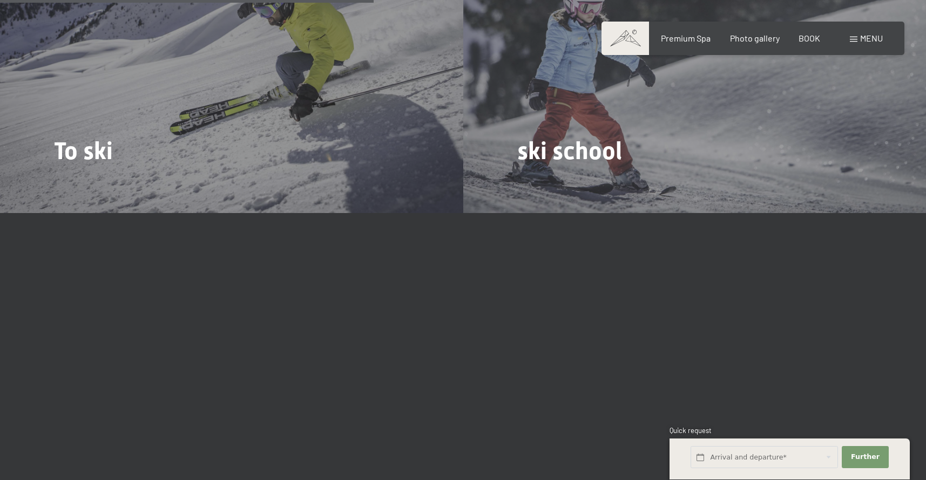
scroll to position [1529, 0]
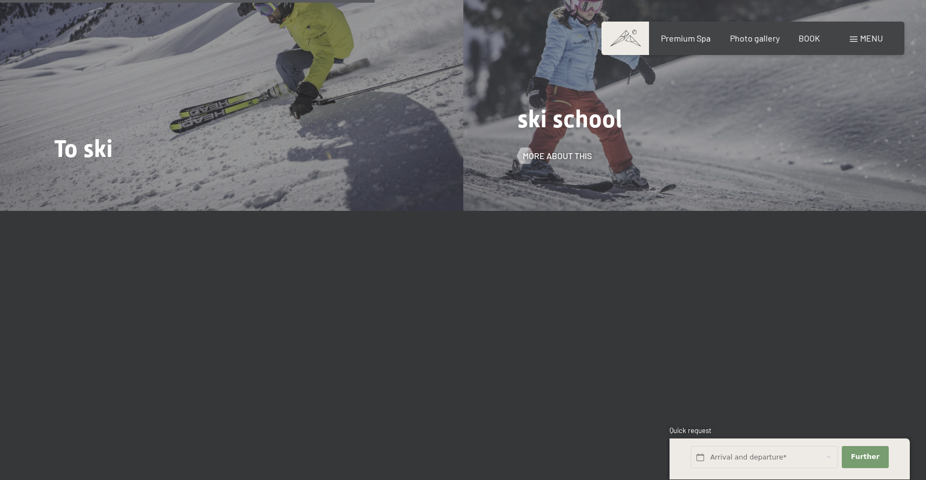
click at [577, 91] on div "ski school More about this" at bounding box center [694, 37] width 463 height 347
click at [562, 151] on font "More about this" at bounding box center [567, 156] width 69 height 10
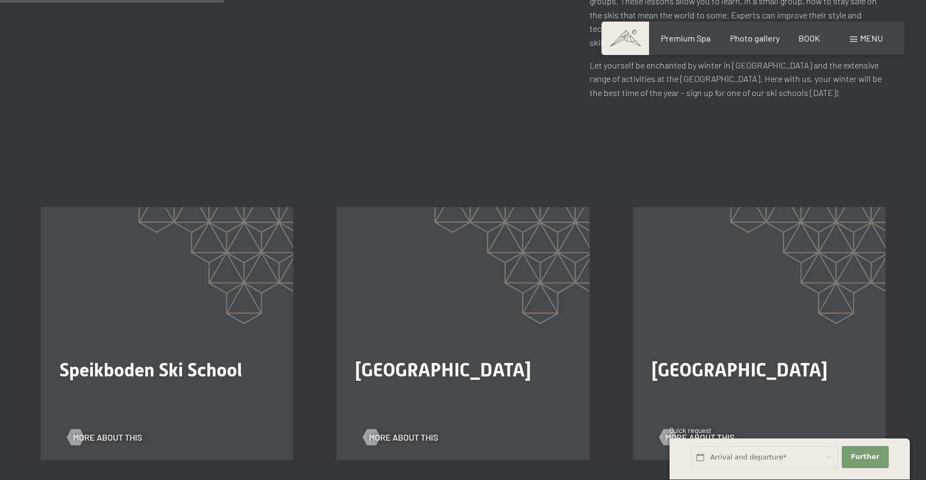
scroll to position [569, 0]
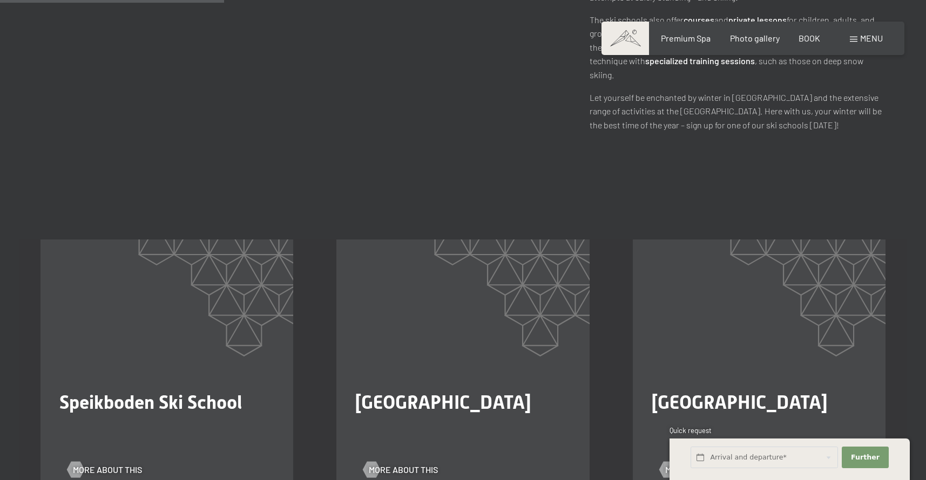
click at [868, 39] on font "menu" at bounding box center [871, 38] width 23 height 10
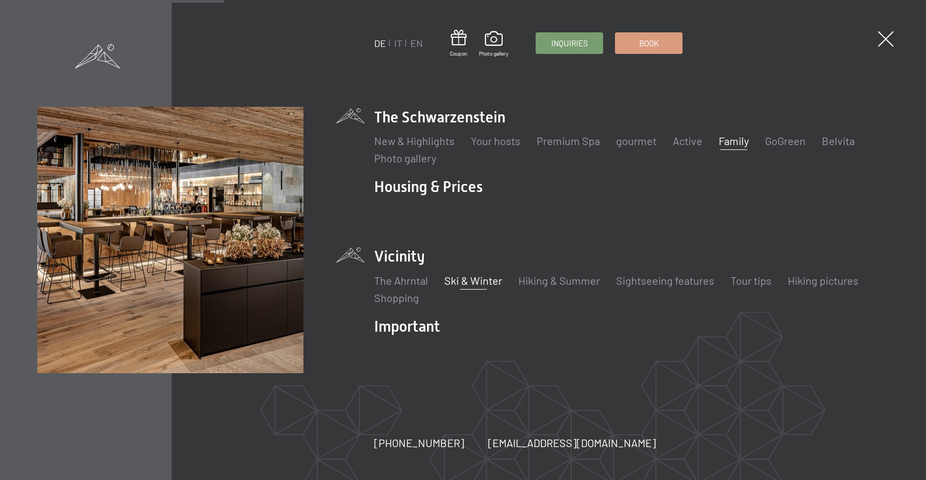
click at [728, 144] on font "Family" at bounding box center [733, 140] width 30 height 13
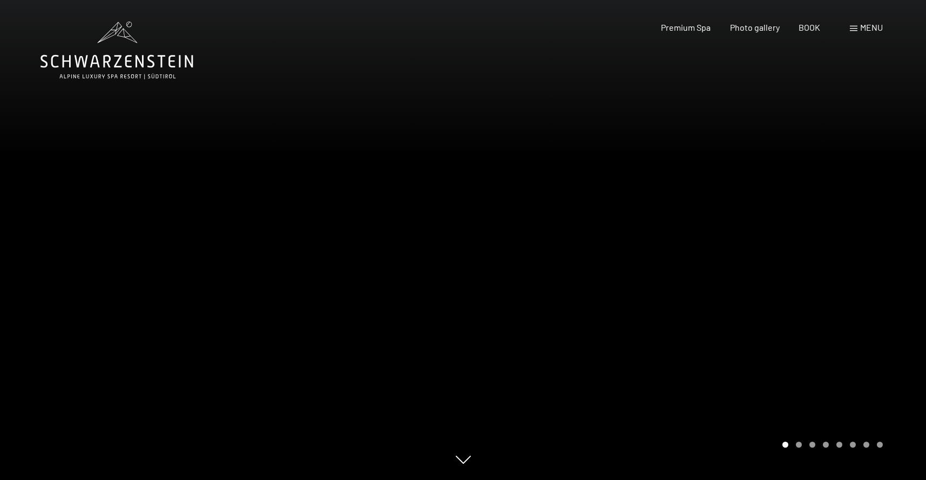
click at [797, 449] on div at bounding box center [694, 240] width 463 height 480
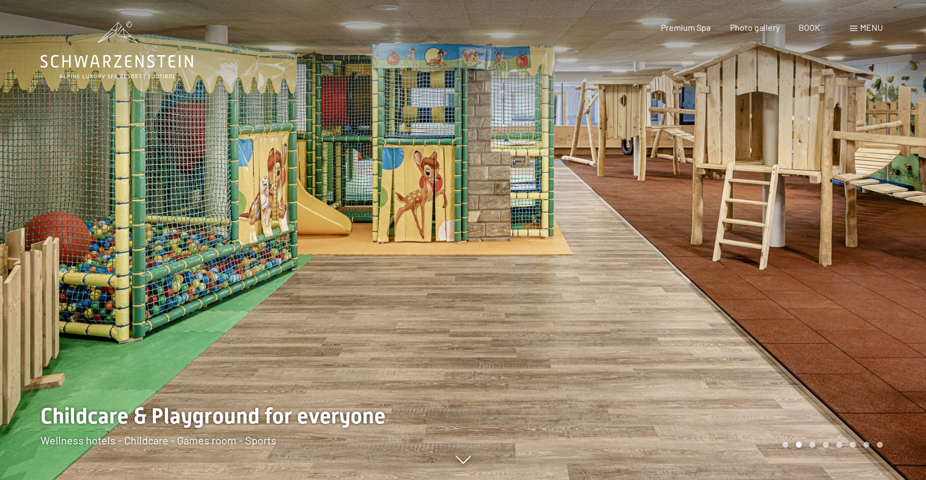
click at [799, 445] on div "Carousel Page 2 (Current Slide)" at bounding box center [799, 445] width 6 height 6
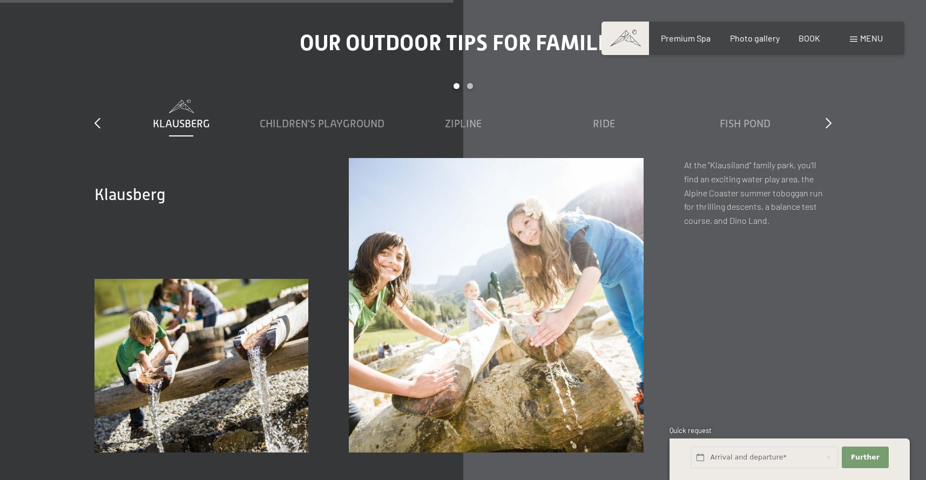
scroll to position [4156, 0]
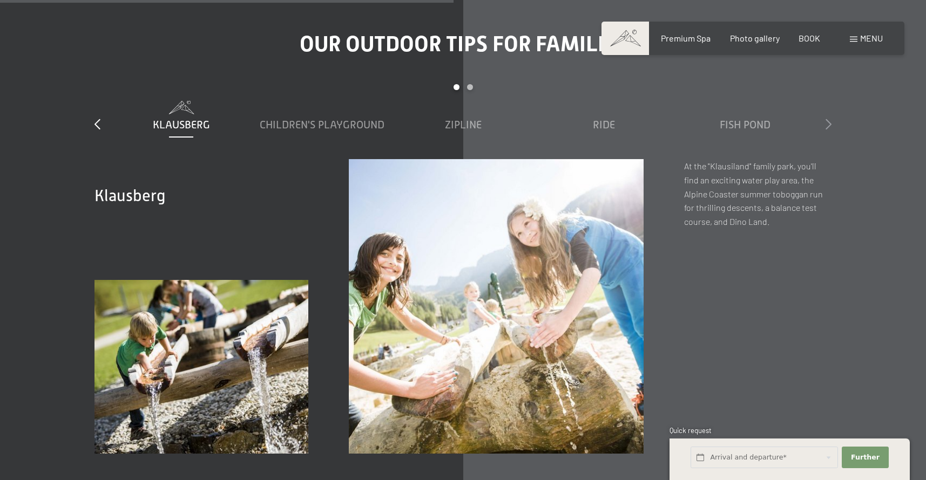
click at [827, 119] on icon at bounding box center [828, 124] width 6 height 11
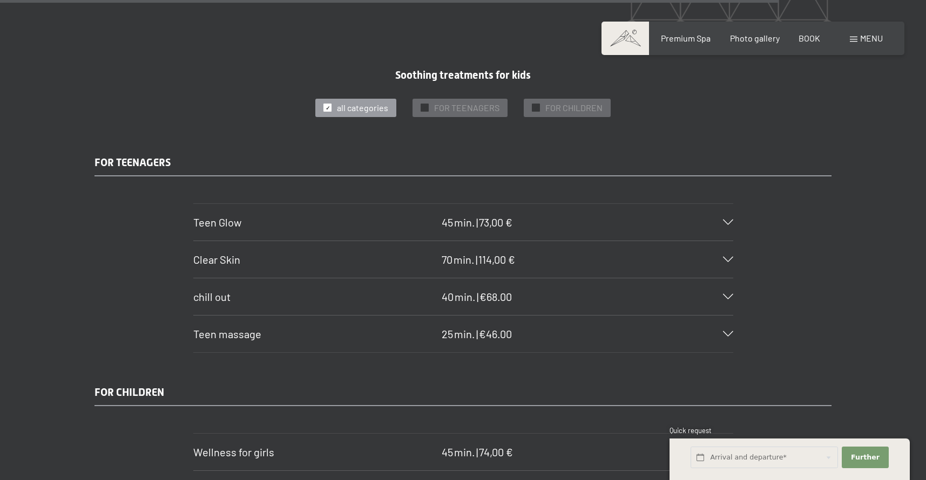
scroll to position [7102, 0]
click at [871, 33] on font "menu" at bounding box center [871, 38] width 23 height 10
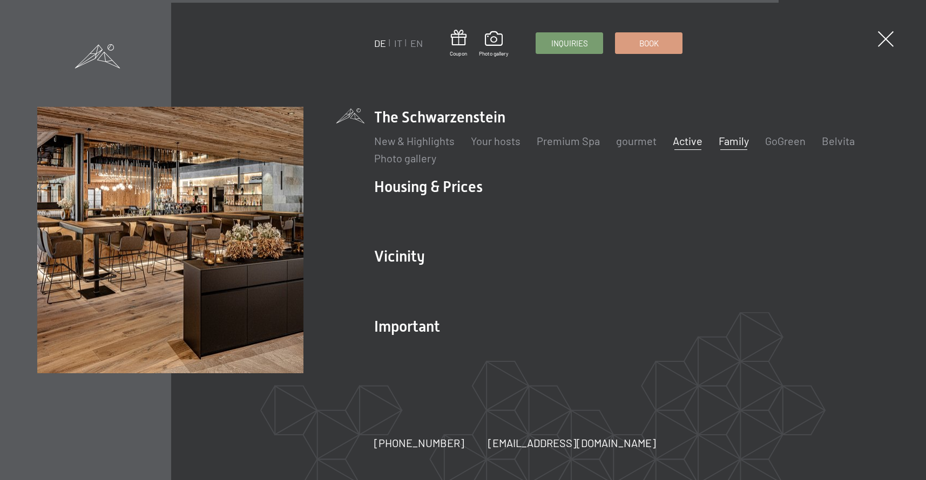
click at [679, 145] on font "Active" at bounding box center [688, 140] width 30 height 13
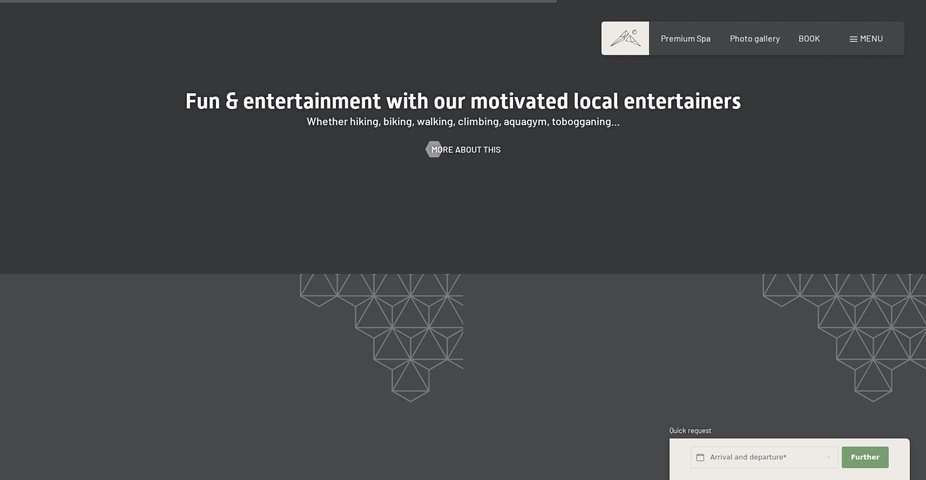
scroll to position [1803, 0]
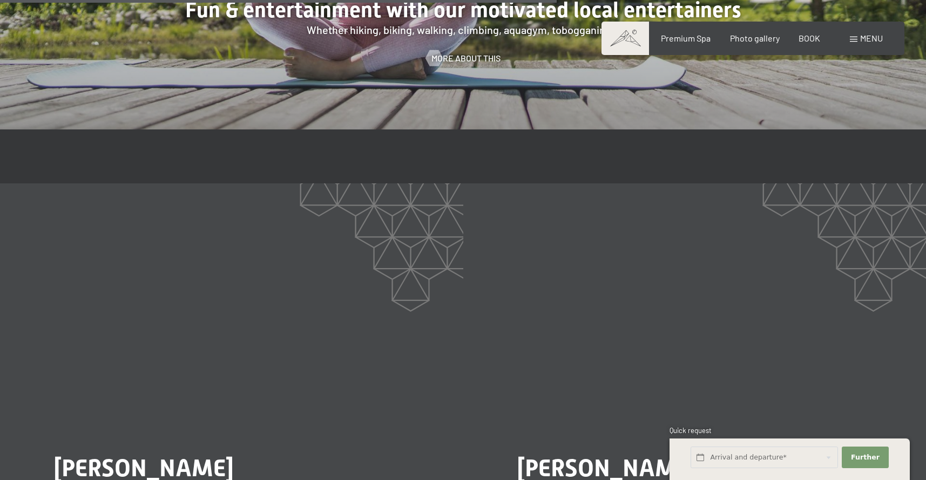
click at [859, 32] on div "Book Inquiries Premium Spa Photo gallery BOOK menu DE IT EN Coupon Photo galler…" at bounding box center [753, 38] width 260 height 12
click at [858, 39] on div "menu" at bounding box center [866, 38] width 33 height 12
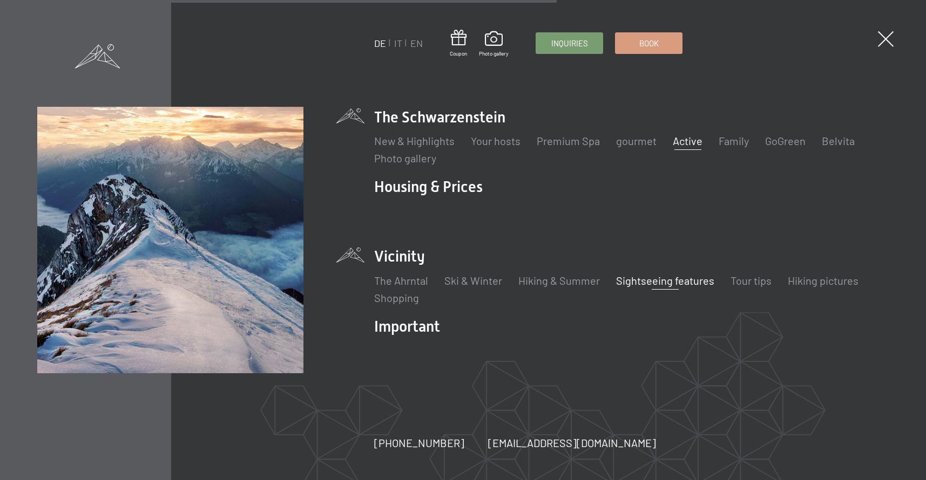
click at [673, 286] on font "Sightseeing features" at bounding box center [665, 280] width 98 height 13
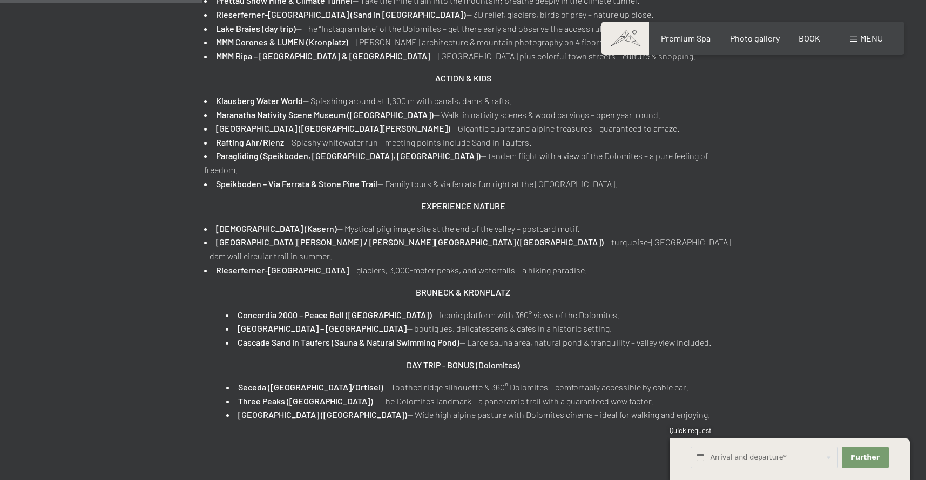
scroll to position [700, 0]
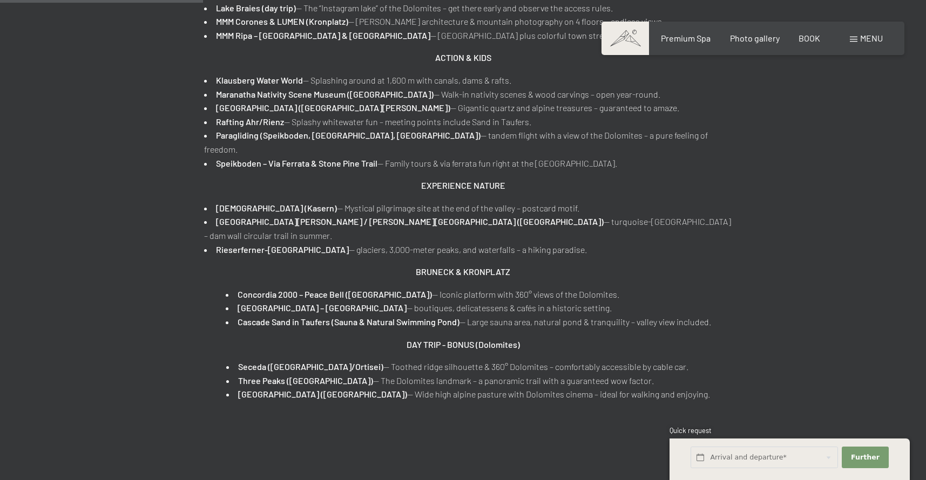
click at [860, 39] on font "menu" at bounding box center [871, 38] width 23 height 10
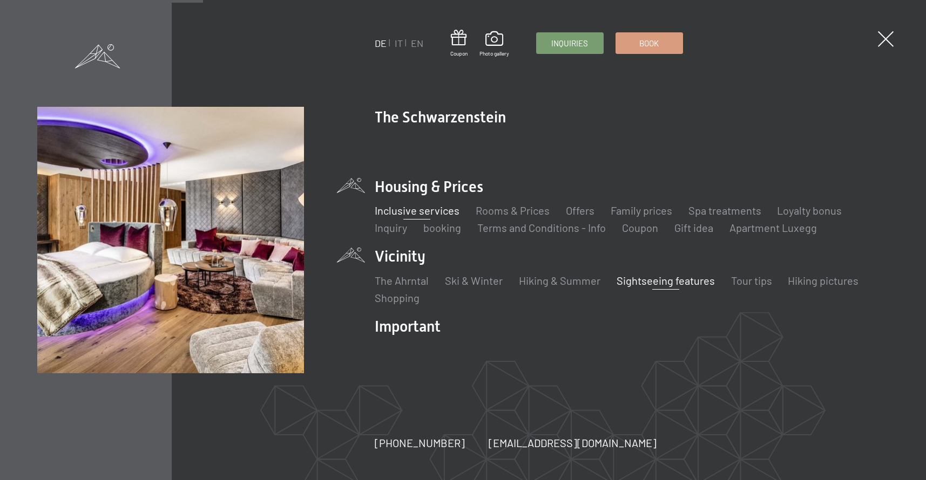
click at [422, 208] on font "Inclusive services" at bounding box center [416, 210] width 85 height 13
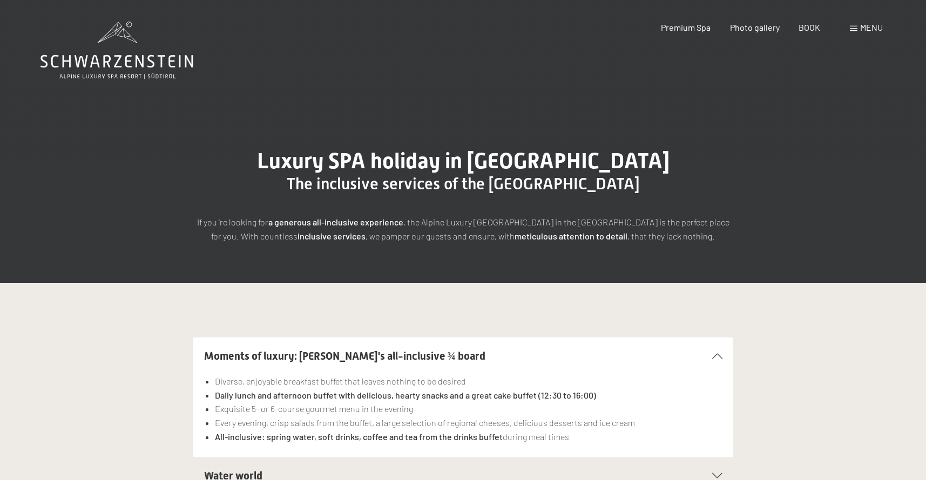
click at [144, 62] on icon at bounding box center [116, 51] width 153 height 58
